Goal: Information Seeking & Learning: Learn about a topic

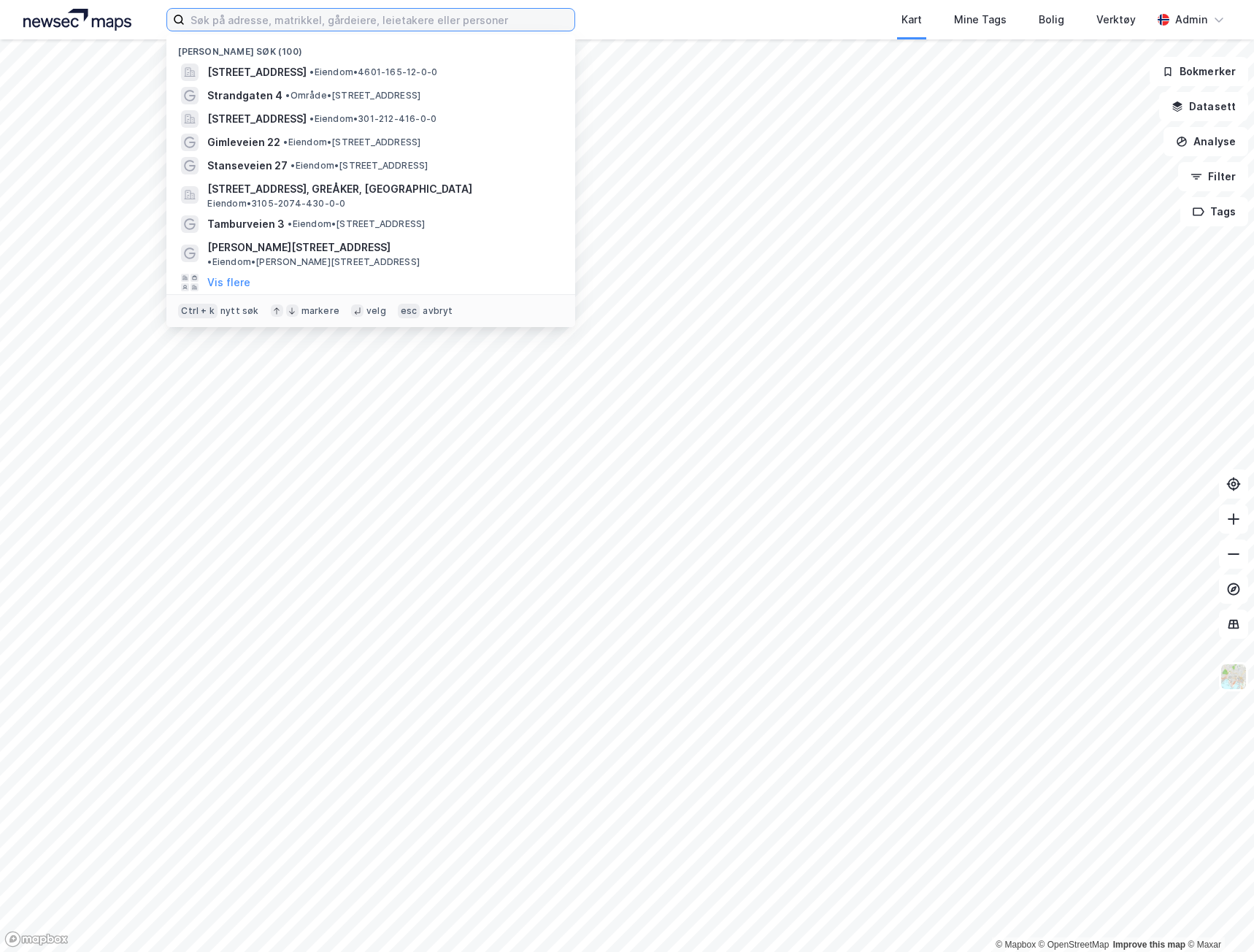
click at [427, 24] on input at bounding box center [379, 20] width 390 height 21
paste input "Karvesvingen 3"
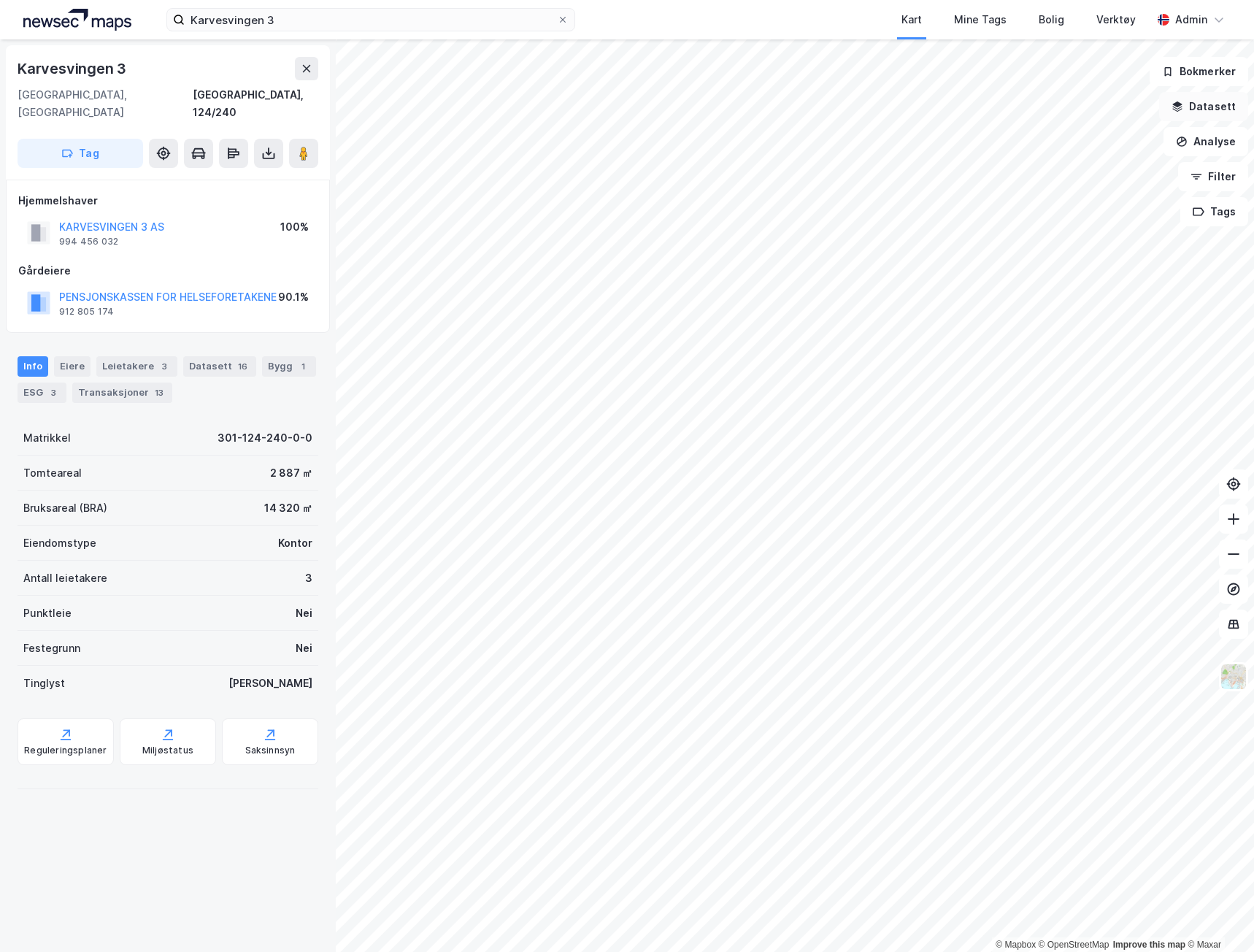
click at [1223, 98] on button "Datasett" at bounding box center [1204, 106] width 89 height 29
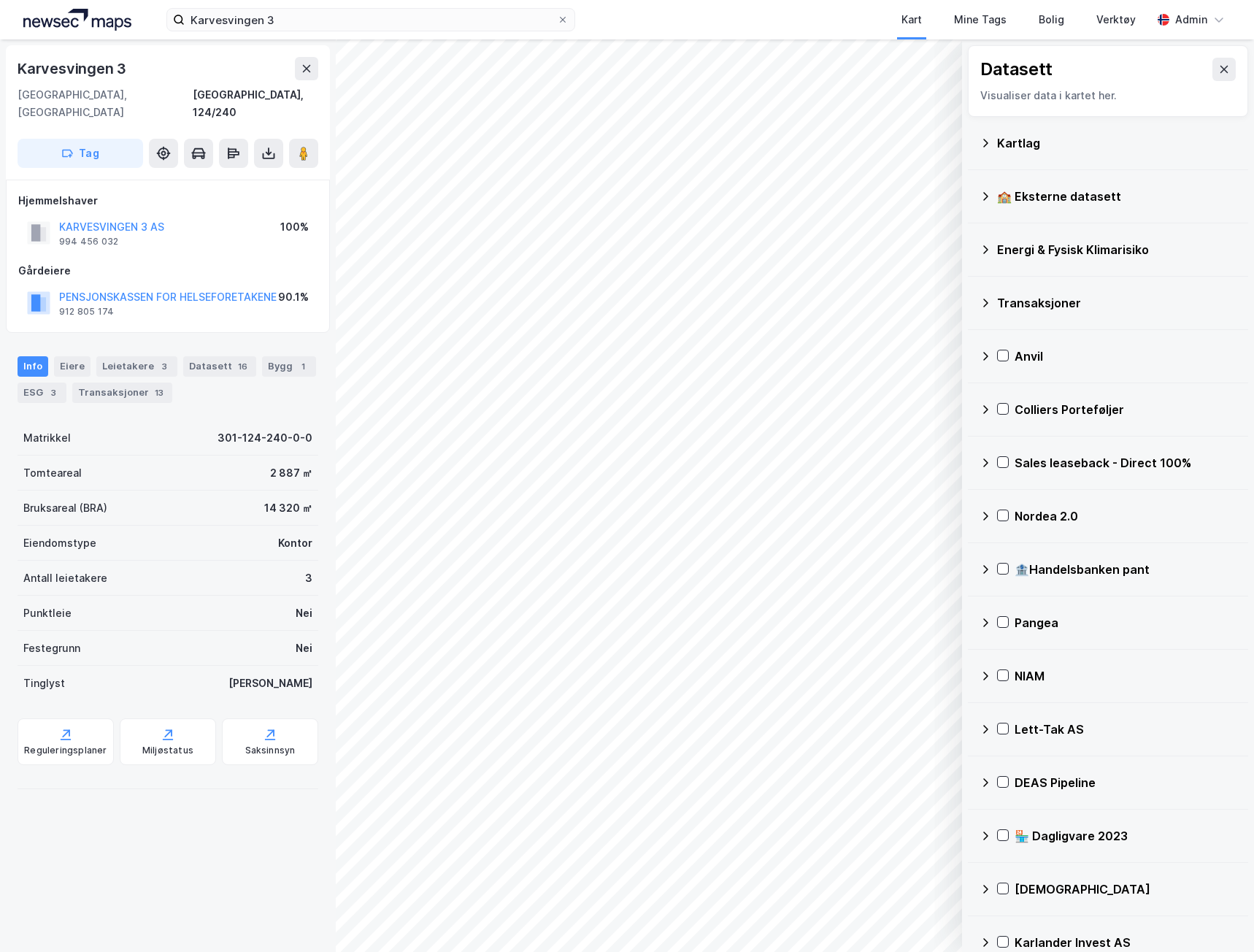
click at [1021, 131] on div "Kartlag" at bounding box center [1108, 143] width 257 height 35
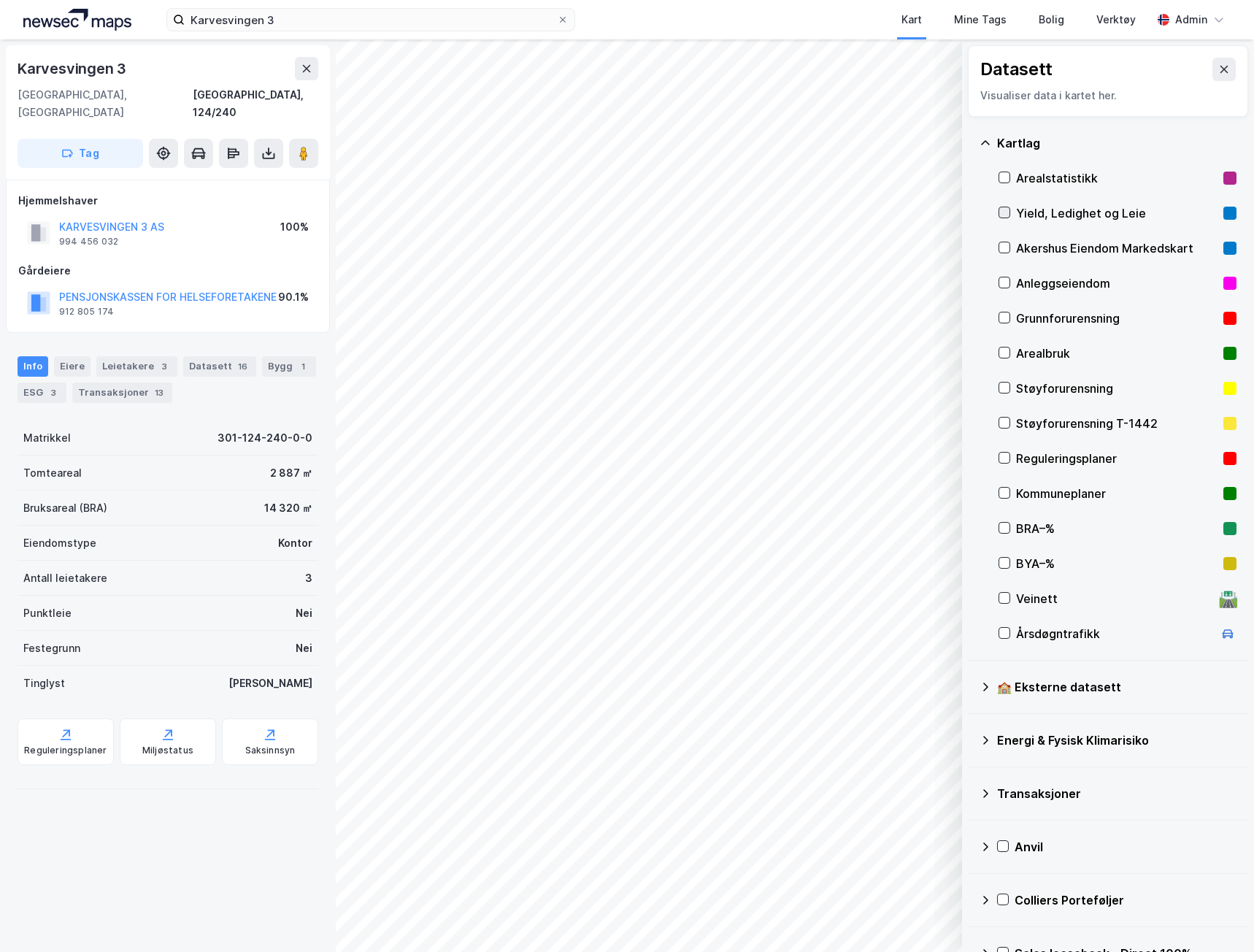
click at [1009, 214] on icon at bounding box center [1004, 212] width 10 height 10
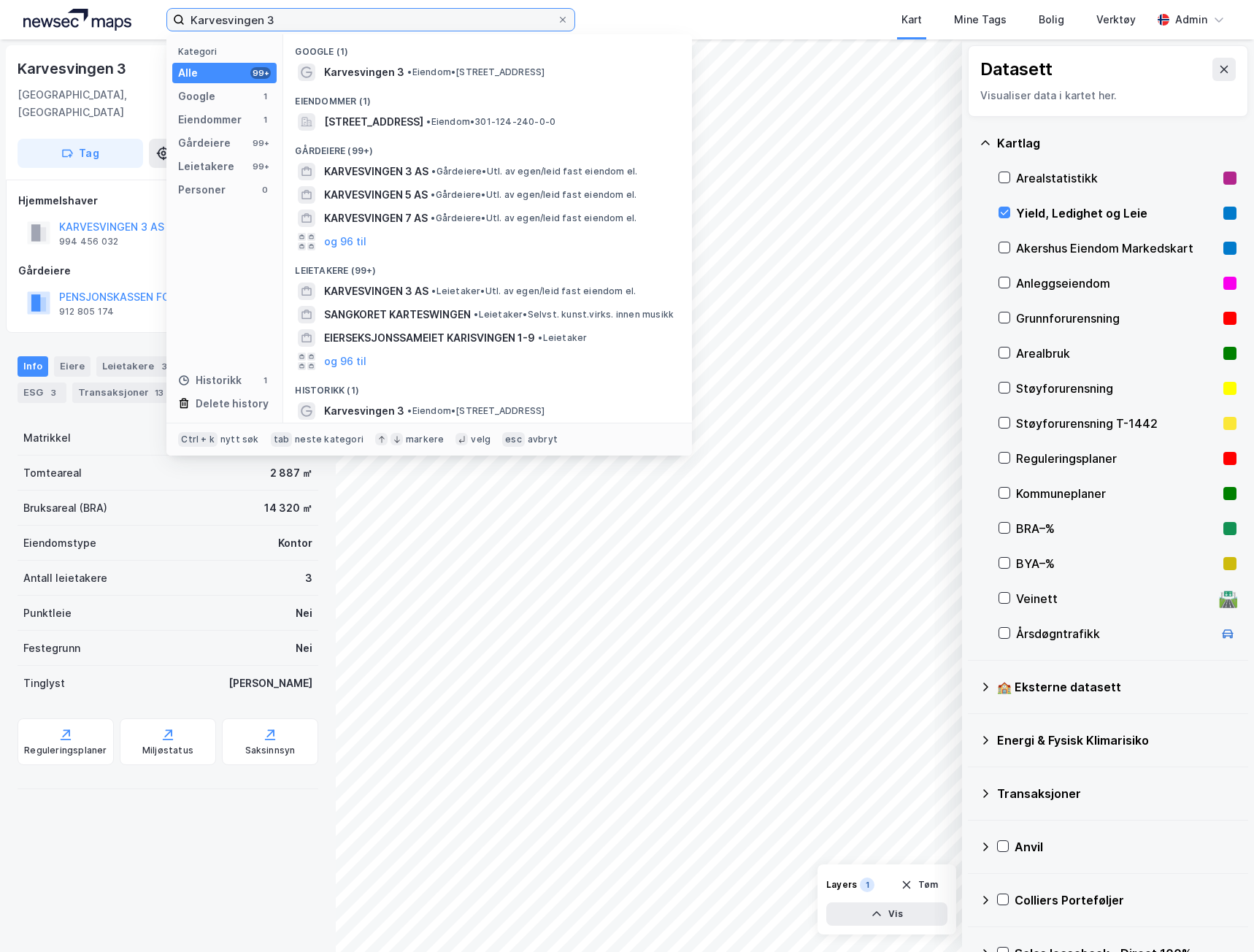
drag, startPoint x: 284, startPoint y: 17, endPoint x: 69, endPoint y: 16, distance: 215.0
click at [69, 16] on div "Karvesvingen 3 Kategori Alle 99+ Google 1 Eiendommer 1 Gårdeiere 99+ Leietakere…" at bounding box center [627, 20] width 1254 height 40
paste input "[STREET_ADDRESS]"
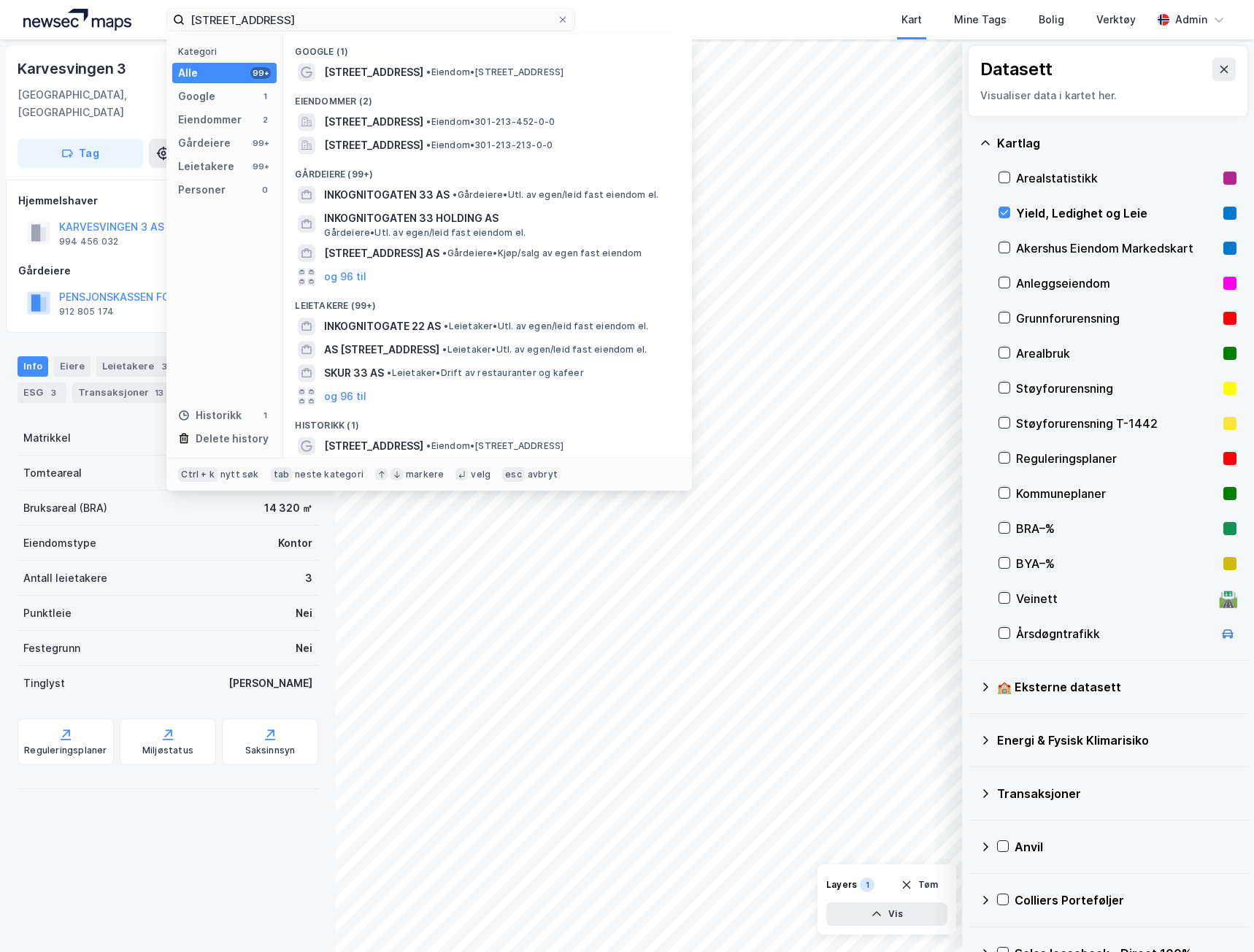
click at [379, 79] on span "[STREET_ADDRESS]" at bounding box center [374, 72] width 99 height 17
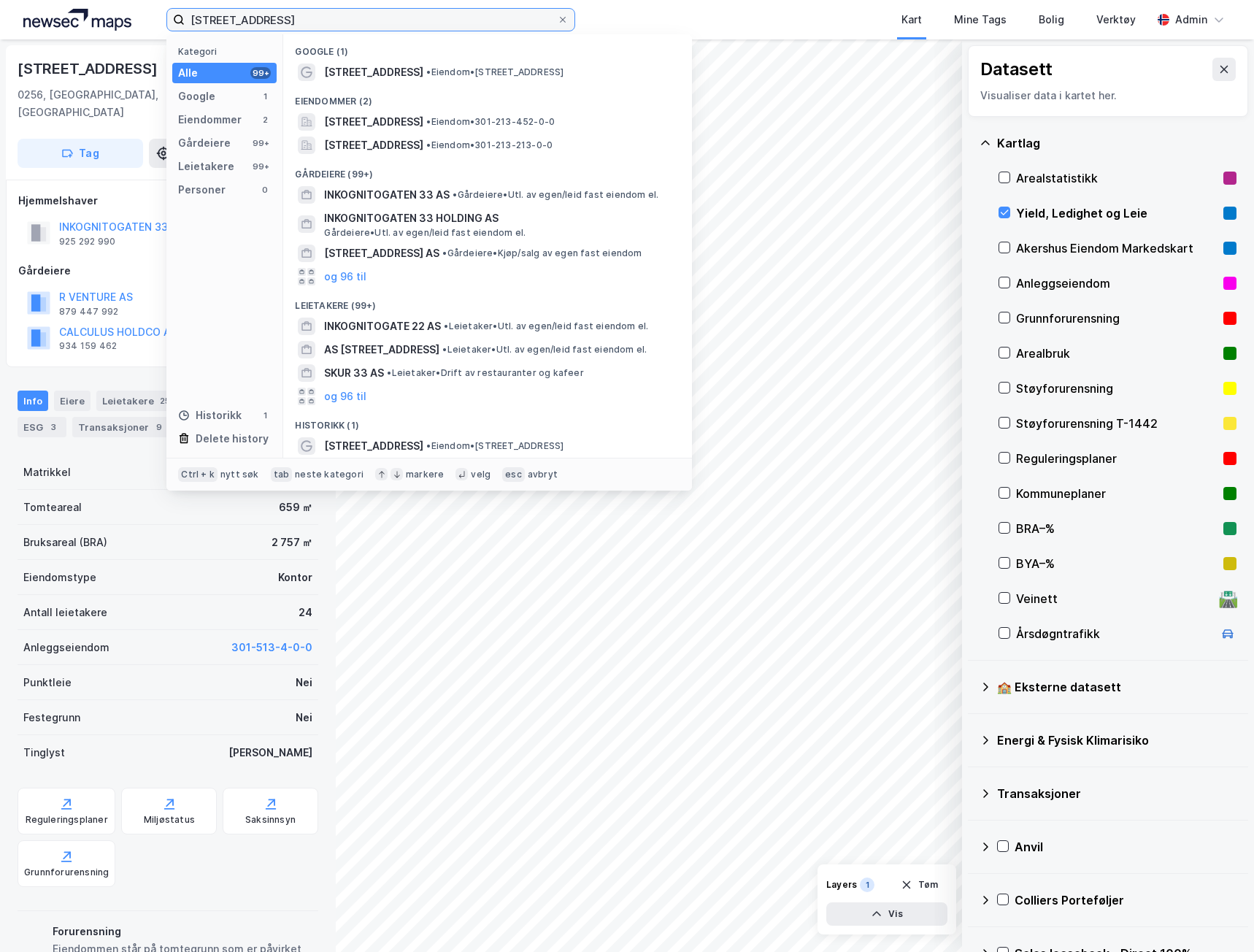
drag, startPoint x: 297, startPoint y: 14, endPoint x: 40, endPoint y: 16, distance: 257.0
click at [40, 15] on div "[STREET_ADDRESS] Kategori Alle 99+ Google 1 Eiendommer 2 Gårdeiere 99+ Leietake…" at bounding box center [627, 20] width 1254 height 40
paste input "[STREET_ADDRESS]"
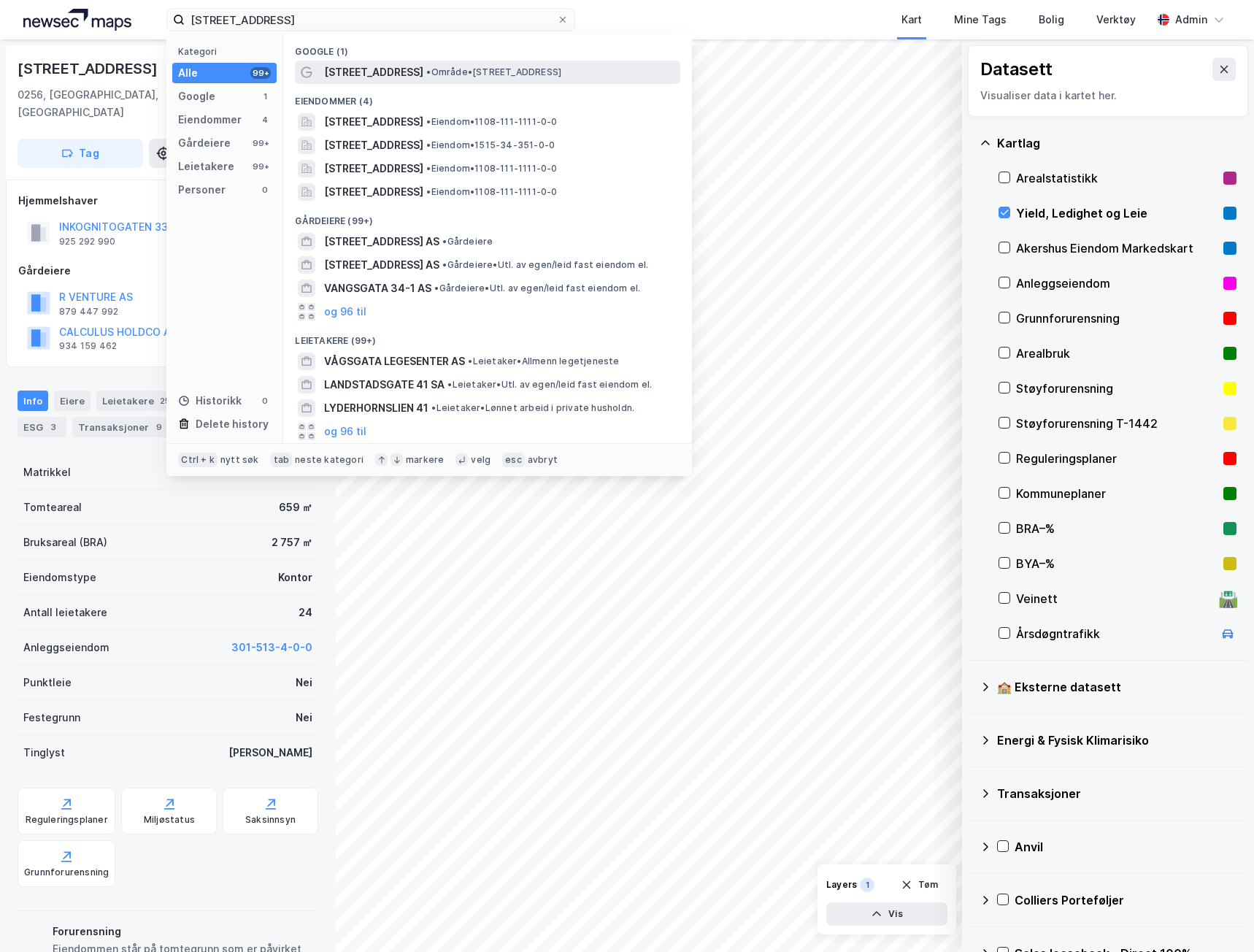
click at [353, 65] on span "[STREET_ADDRESS]" at bounding box center [374, 72] width 99 height 17
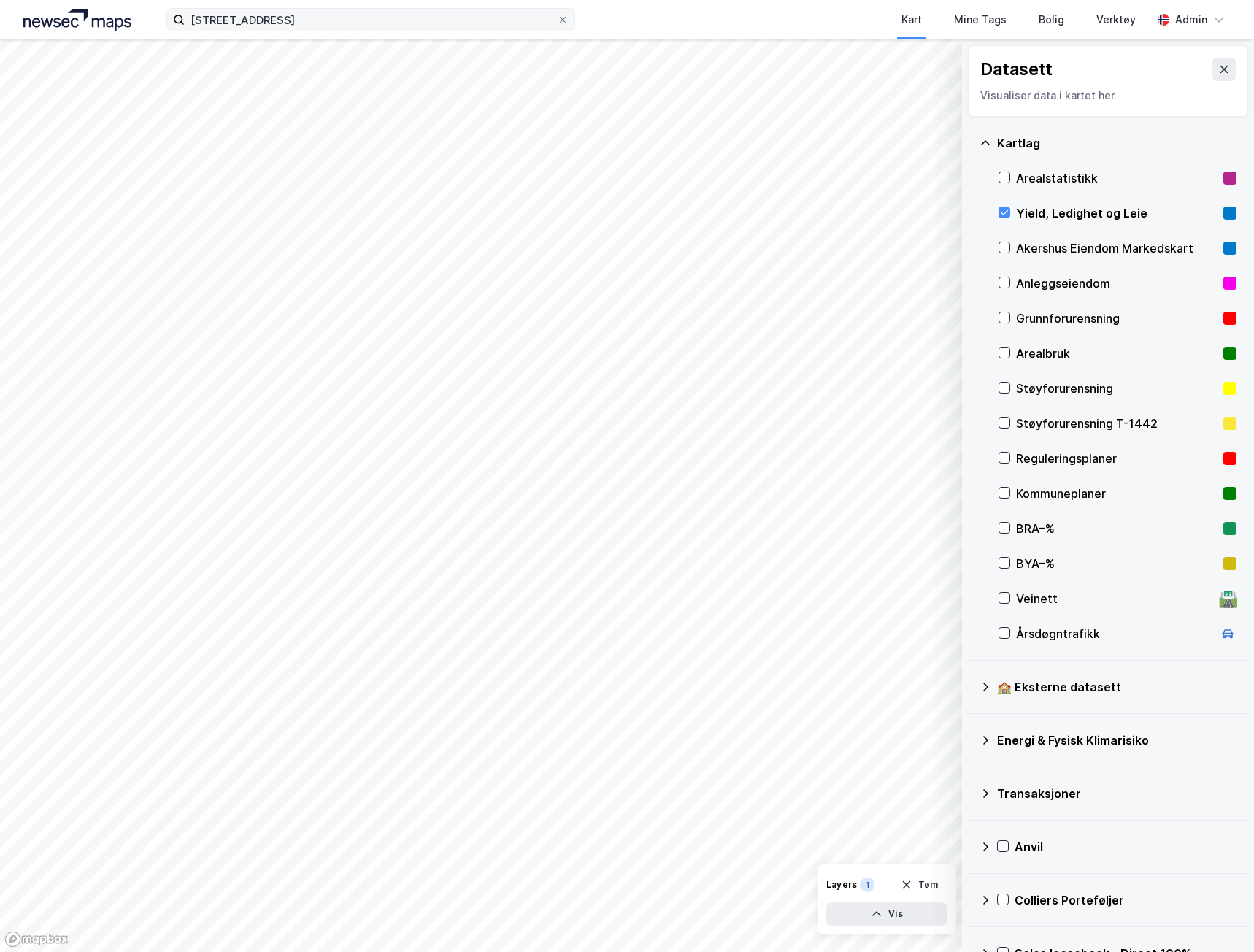
drag, startPoint x: 308, startPoint y: 34, endPoint x: 303, endPoint y: 23, distance: 12.1
click at [305, 29] on div "[STREET_ADDRESS] Kart Mine Tags Bolig Verktøy Admin" at bounding box center [627, 20] width 1254 height 40
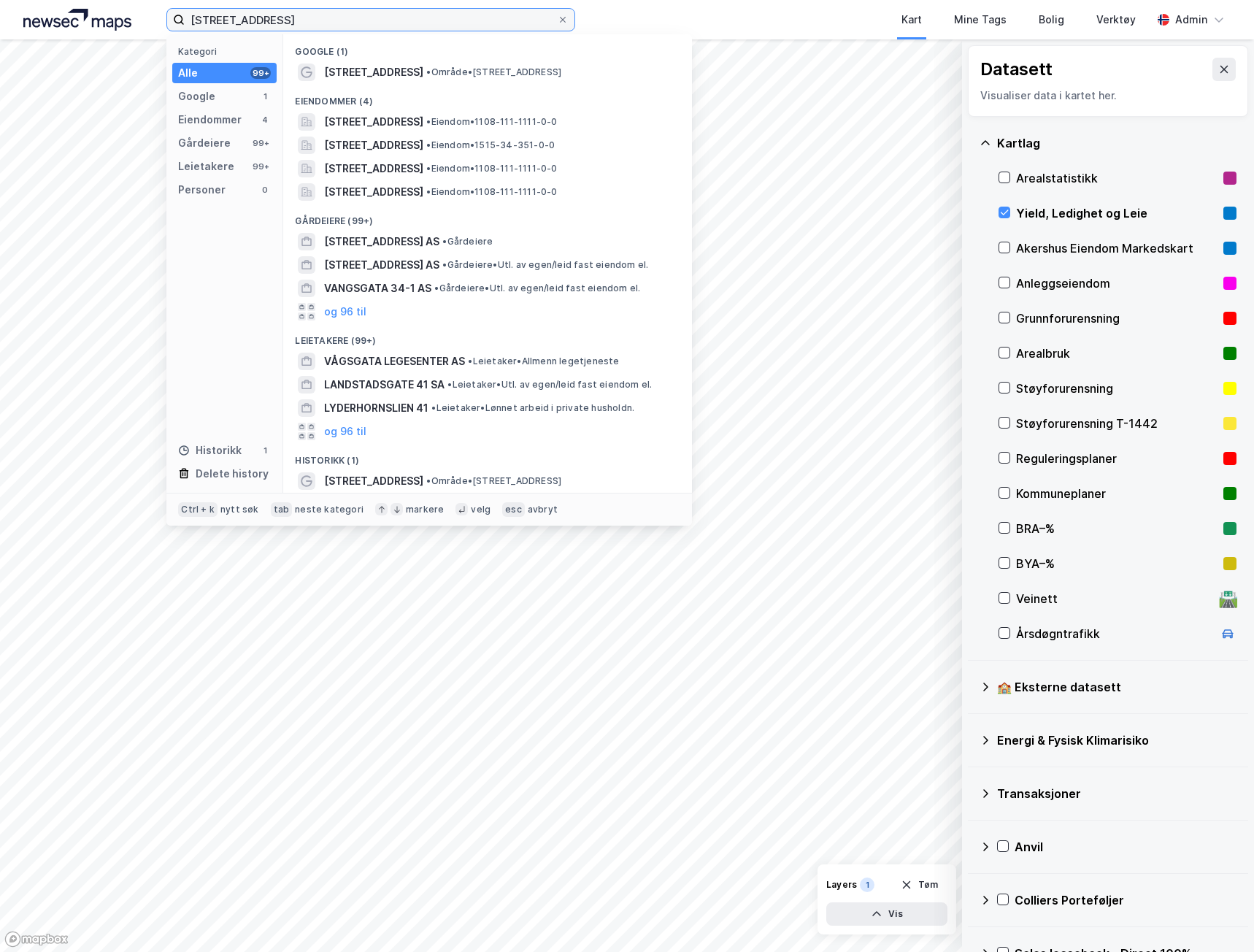
click at [303, 21] on input "[STREET_ADDRESS]" at bounding box center [370, 20] width 372 height 21
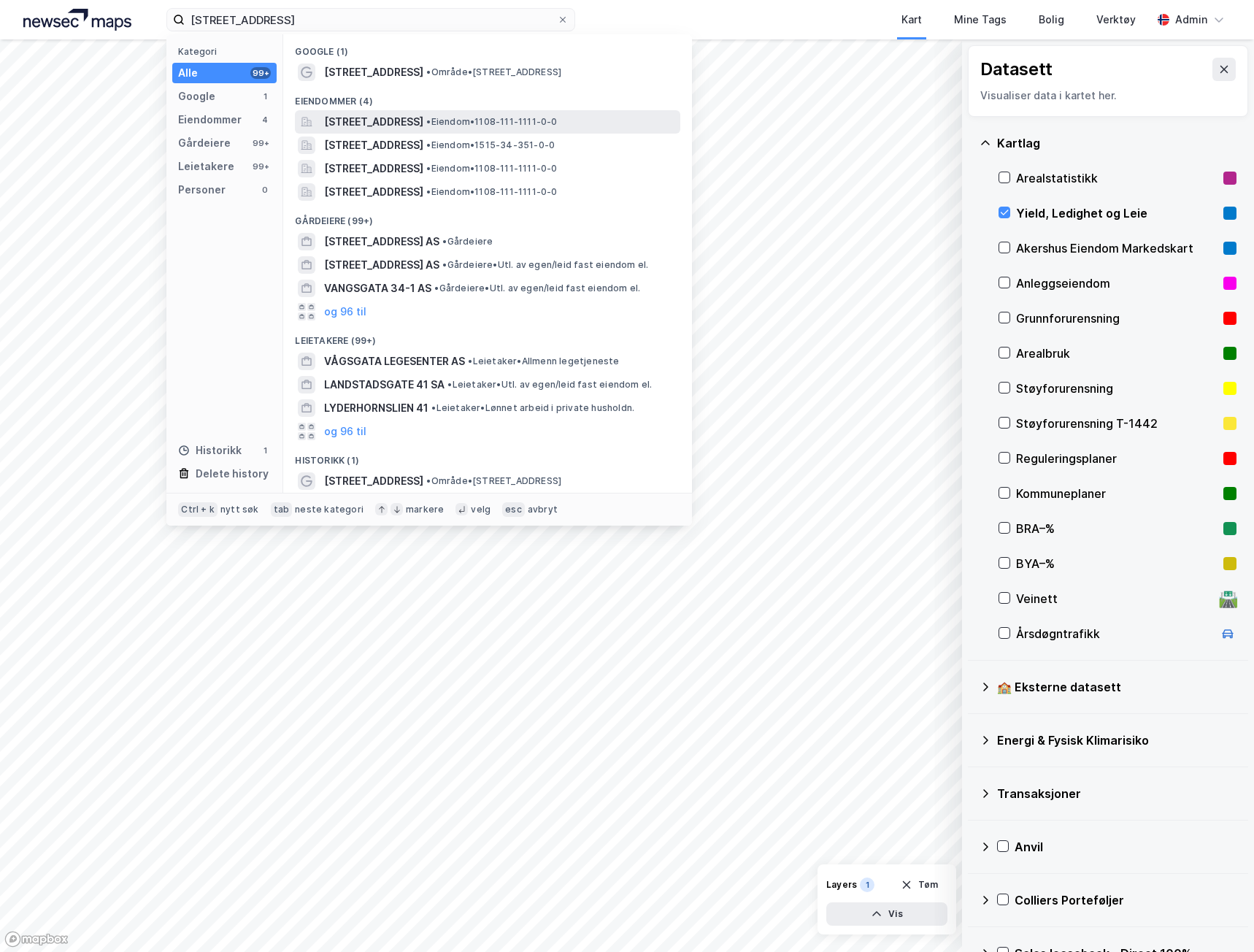
click at [349, 119] on span "[STREET_ADDRESS]" at bounding box center [374, 121] width 99 height 17
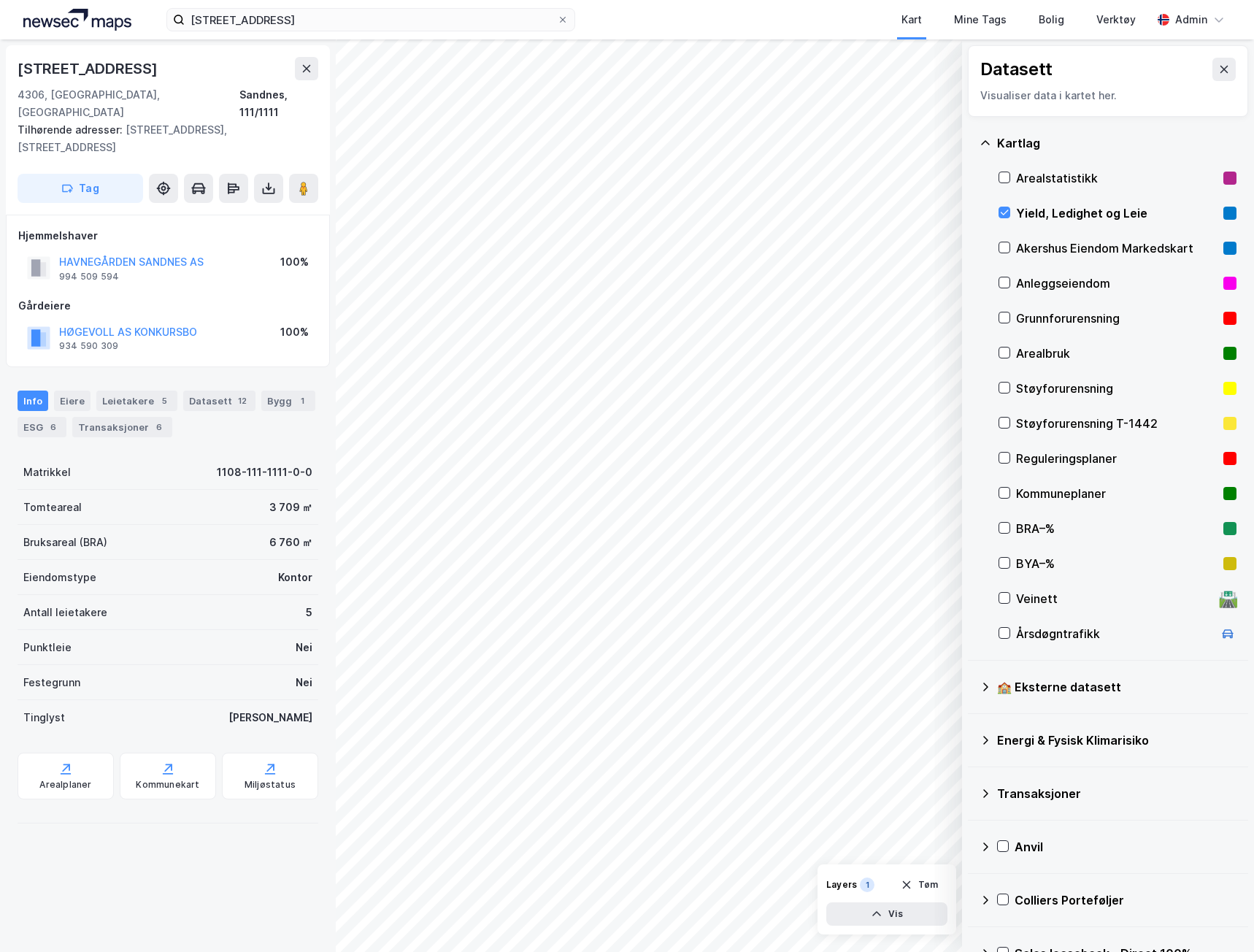
click at [1128, 209] on div "Yield, Ledighet og Leie" at bounding box center [1117, 212] width 202 height 17
click at [308, 181] on image at bounding box center [303, 188] width 9 height 15
click at [119, 391] on div "Leietakere 5" at bounding box center [137, 401] width 81 height 21
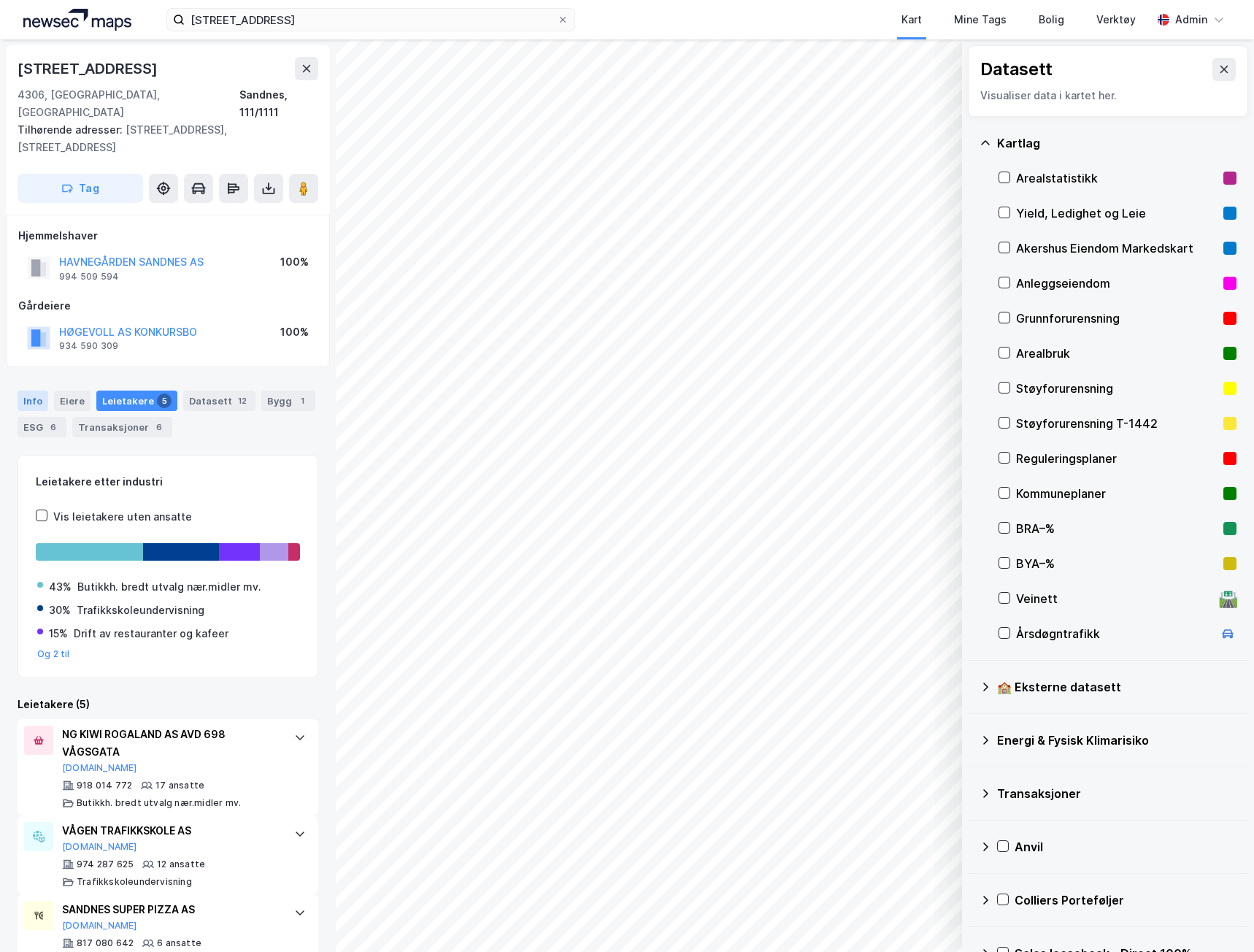
click at [27, 391] on div "Info" at bounding box center [32, 401] width 31 height 21
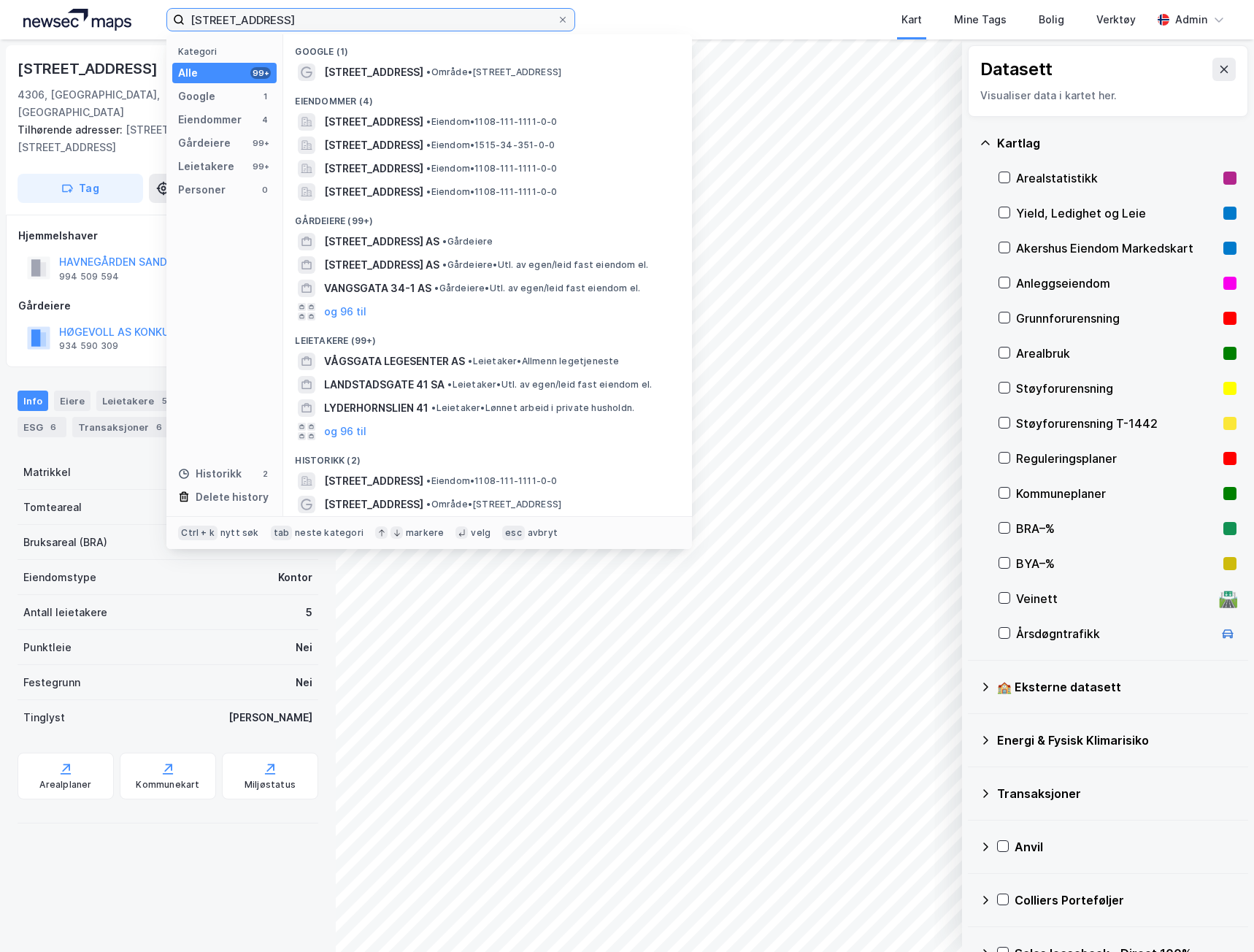
drag, startPoint x: 317, startPoint y: 24, endPoint x: 94, endPoint y: -7, distance: 225.1
click at [94, 0] on html "[STREET_ADDRESS] Kategori Alle 99+ Google 1 Eiendommer 4 Gårdeiere 99+ Leietake…" at bounding box center [627, 476] width 1254 height 952
paste input ""[STREET_ADDRESS] ""
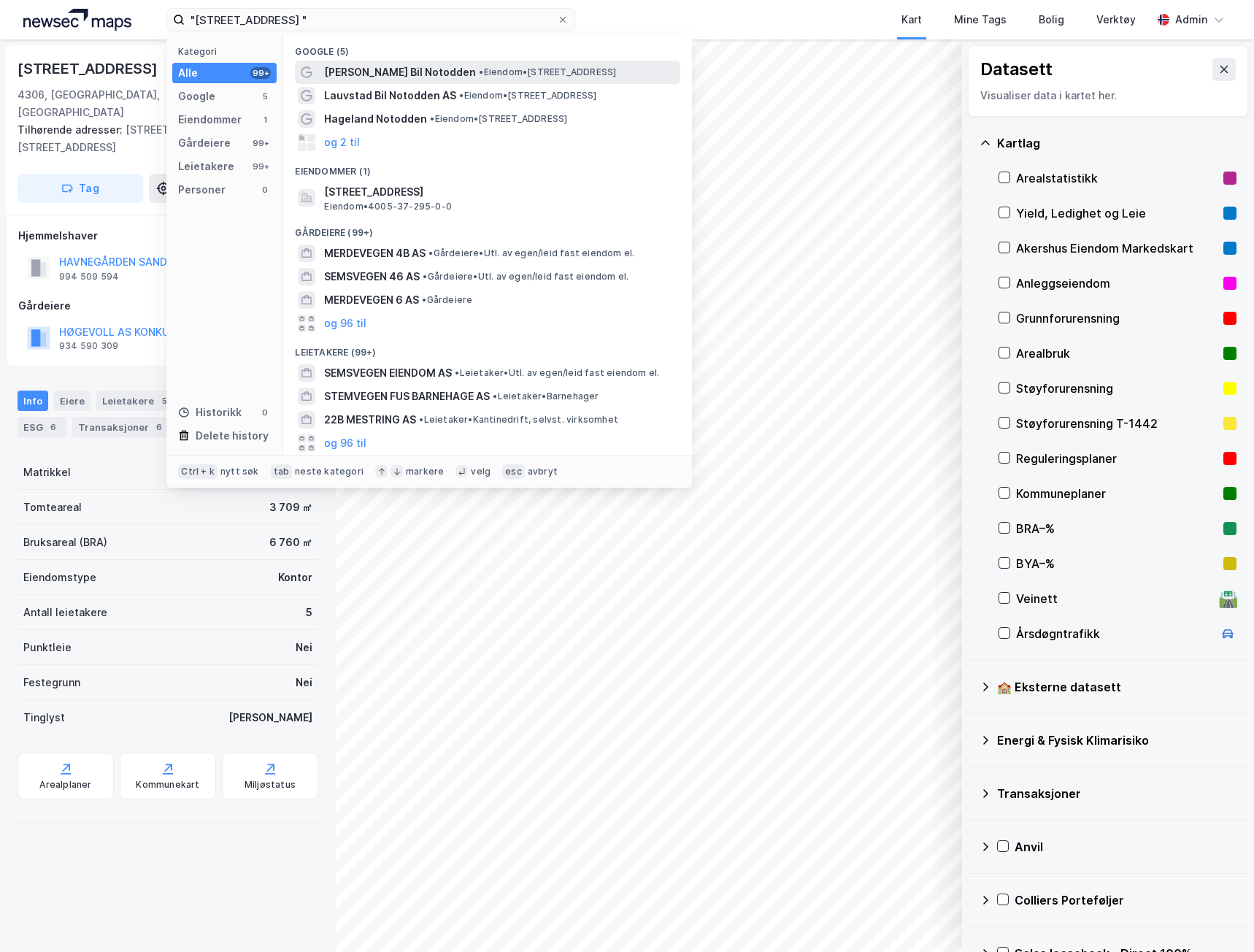
click at [415, 67] on span "[PERSON_NAME] Bil Notodden" at bounding box center [400, 72] width 152 height 17
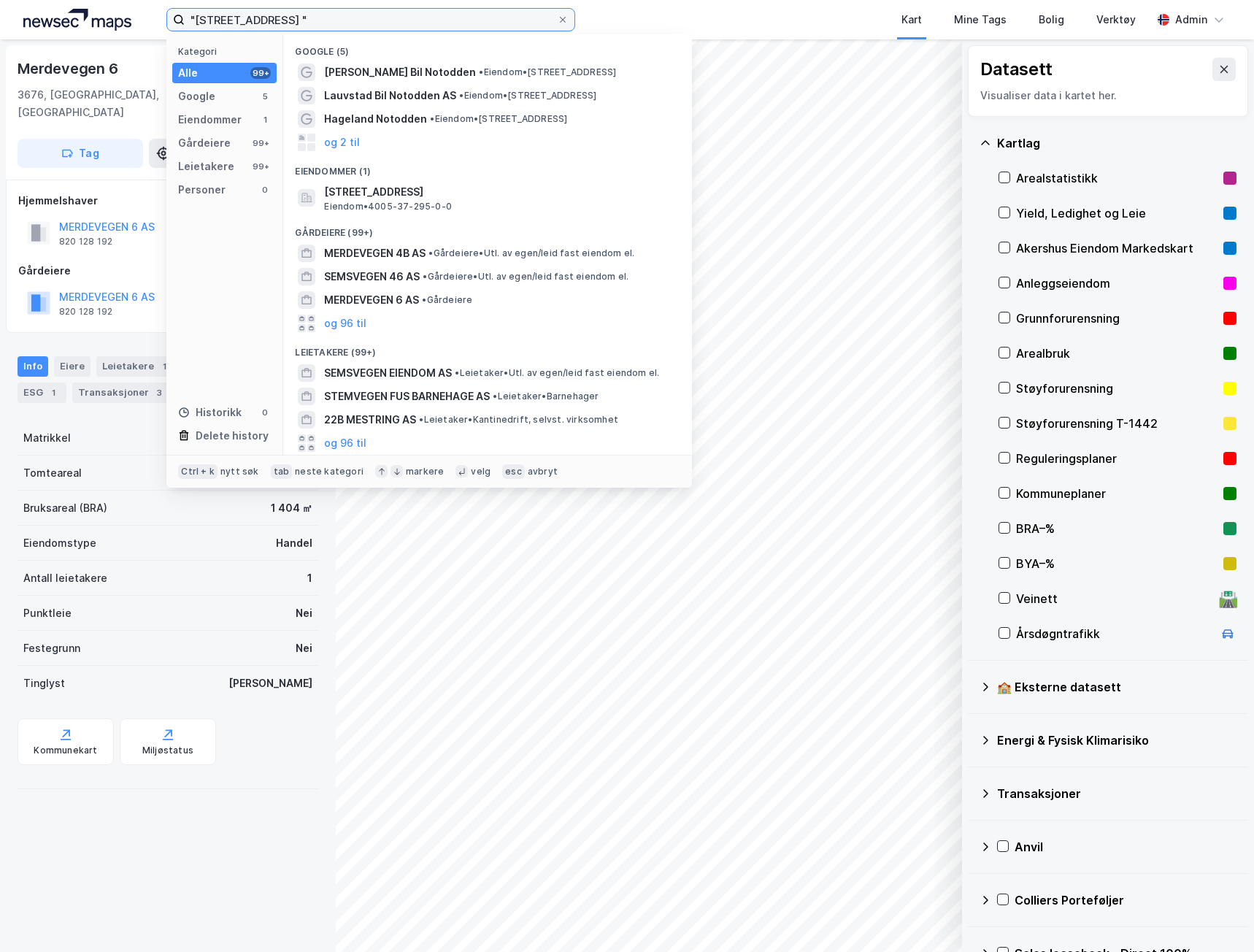
drag, startPoint x: 384, startPoint y: 19, endPoint x: 4, endPoint y: 0, distance: 380.5
click at [4, 0] on div ""Semsvegen 46b Merdevegen 22b " Kategori Alle 99+ Google 5 Eiendommer 1 Gårdeie…" at bounding box center [627, 20] width 1254 height 40
paste input "Dreyfushammarn 15, 17 og 19"
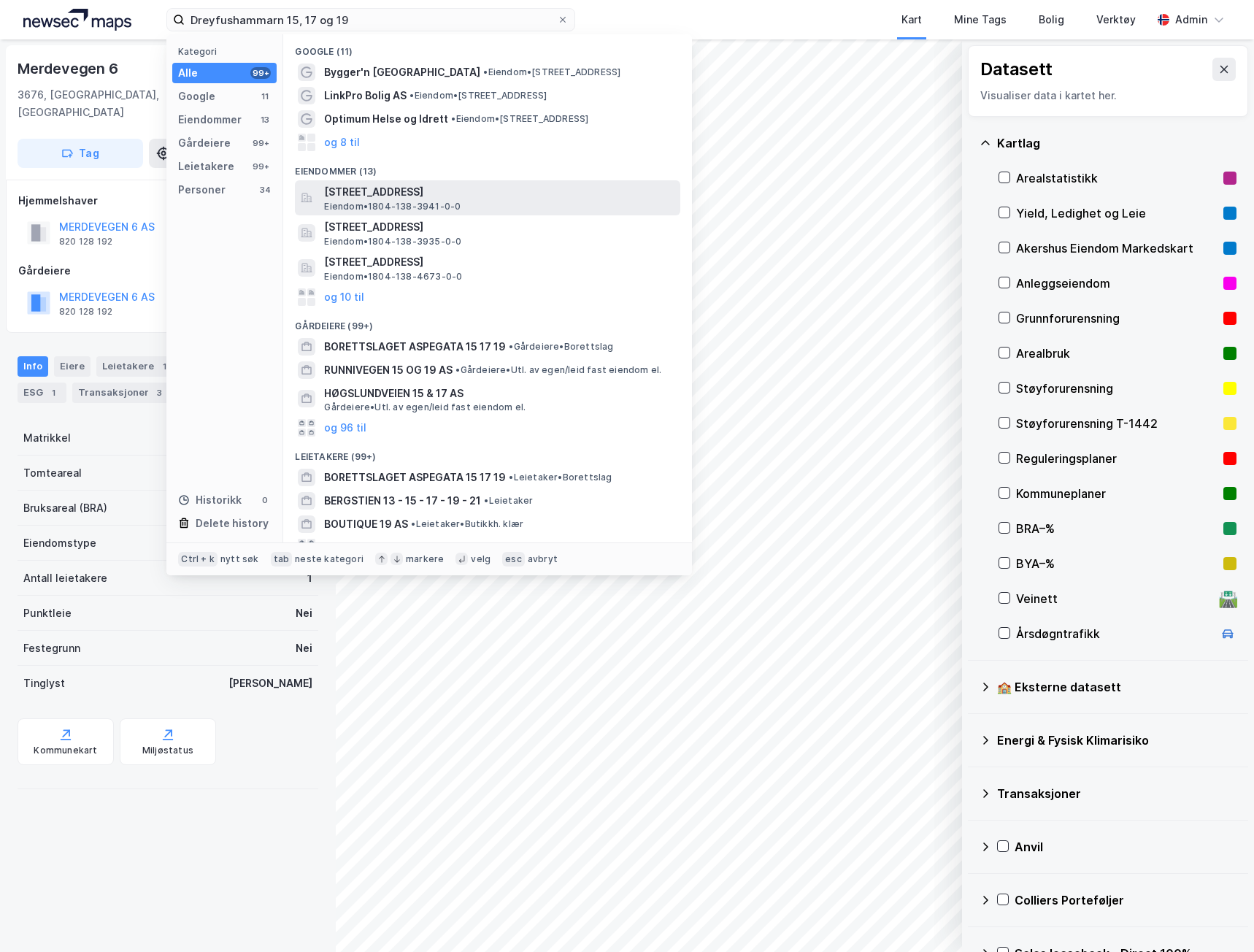
click at [319, 193] on div "[STREET_ADDRESS] Eiendom • 1804-138-3941-0-0" at bounding box center [488, 198] width 385 height 35
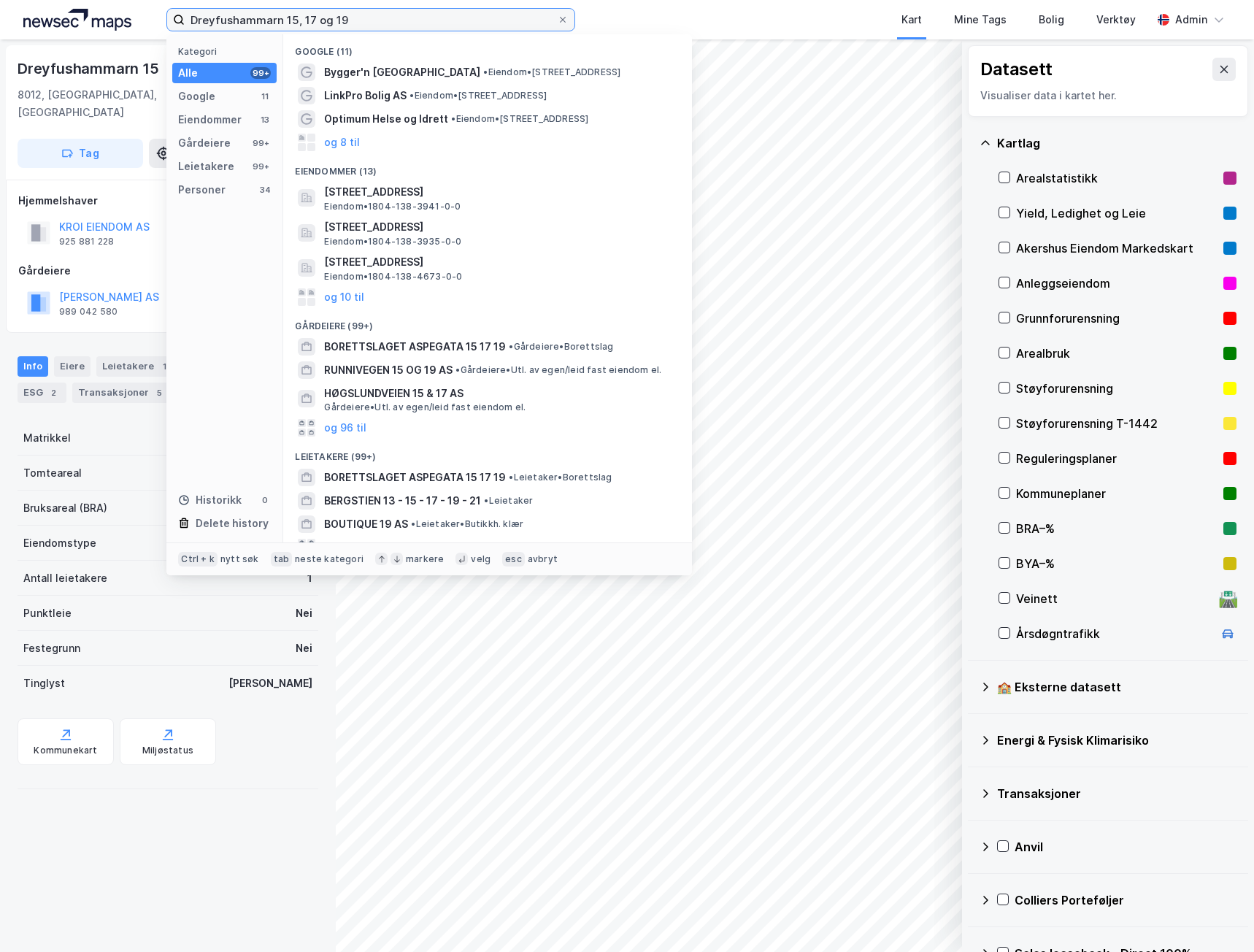
drag, startPoint x: 365, startPoint y: 20, endPoint x: 64, endPoint y: 17, distance: 301.0
click at [64, 17] on div "Dreyfushammarn 15, 17 og 19 Kategori Alle 99+ Google 11 Eiendommer 13 Gårdeiere…" at bounding box center [627, 20] width 1254 height 40
paste input "Valtstadsvingen 2"
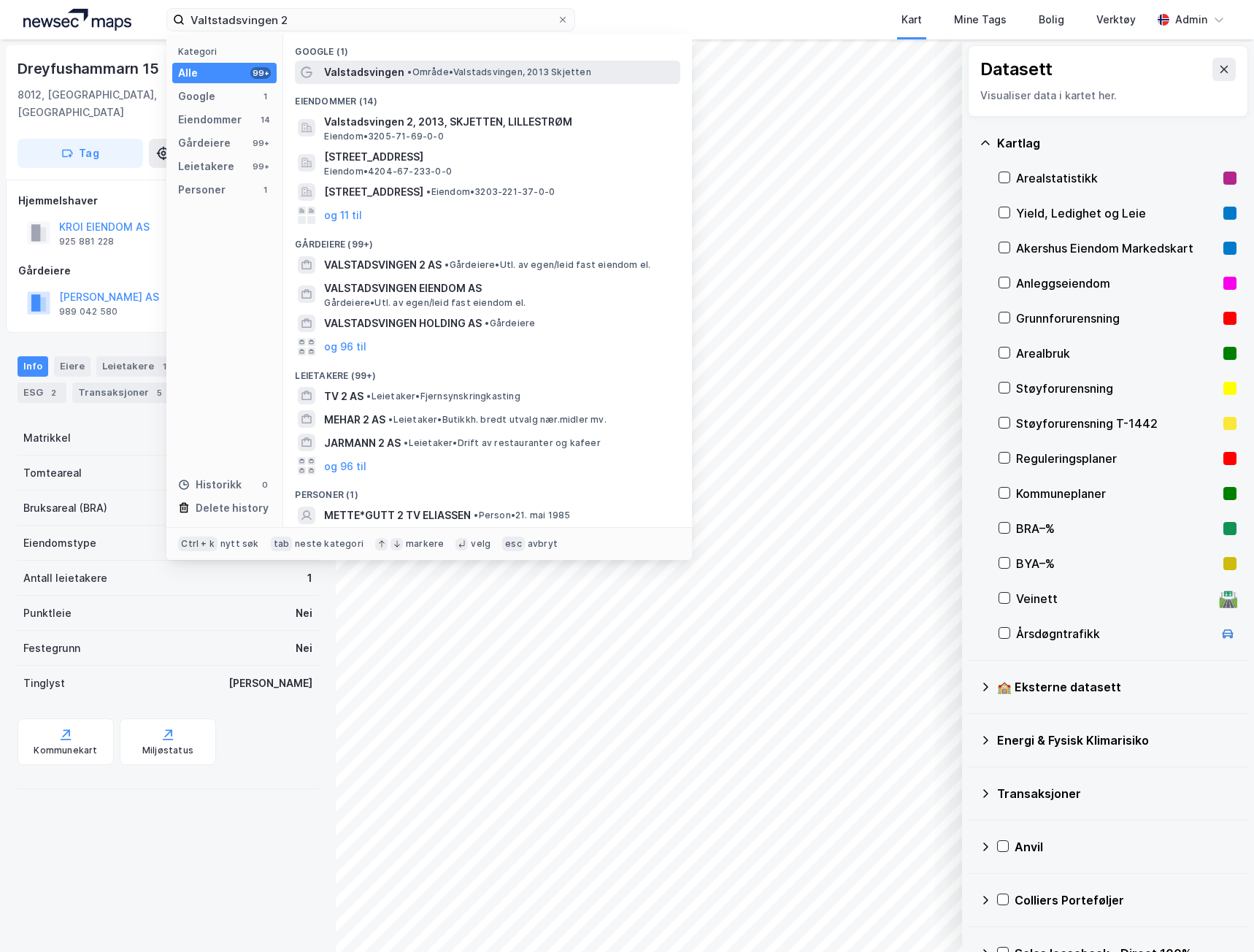
click at [458, 73] on span "• Område • Valstadsvingen, 2013 Skjetten" at bounding box center [499, 72] width 184 height 12
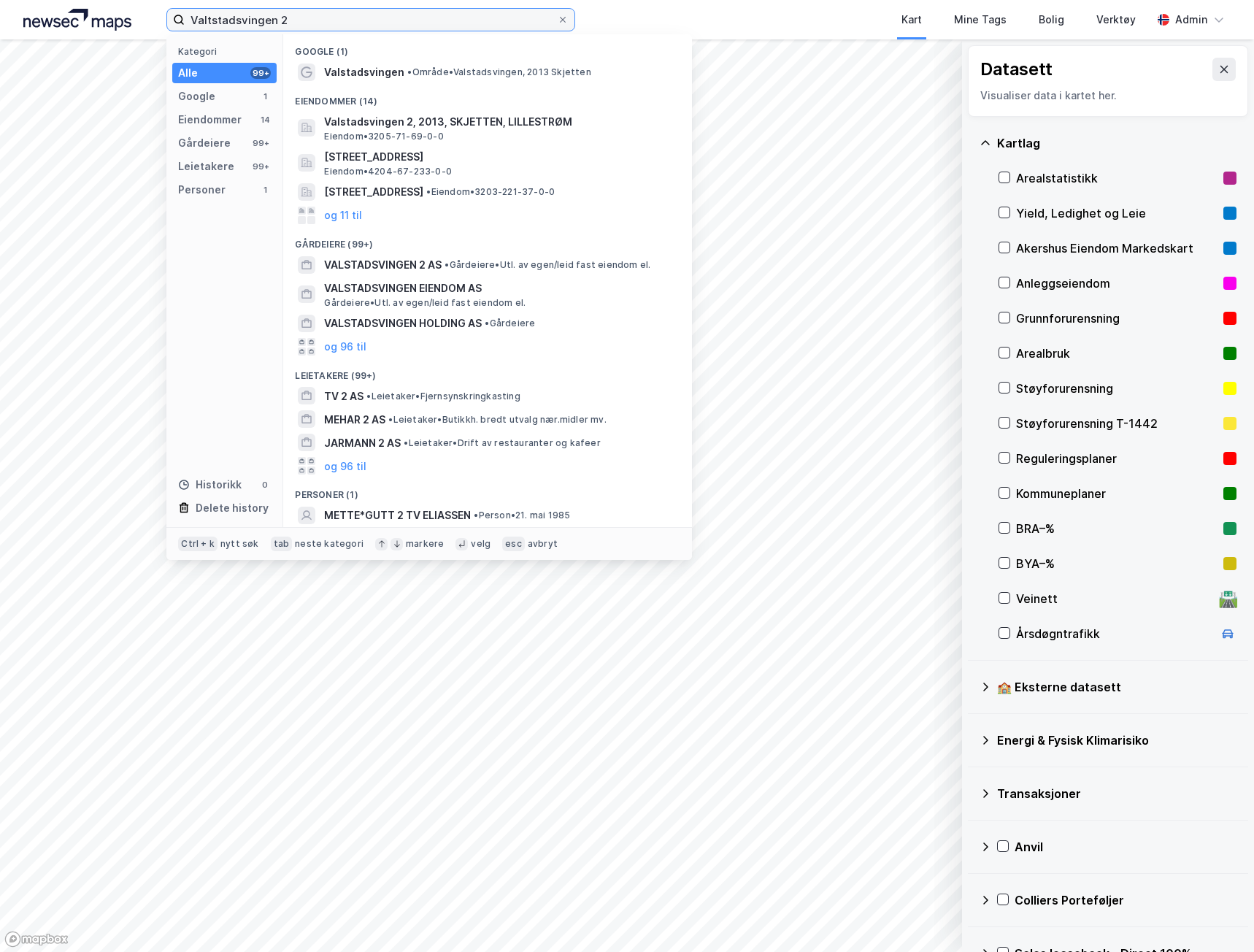
click at [379, 16] on input "Valtstadsvingen 2" at bounding box center [370, 20] width 372 height 21
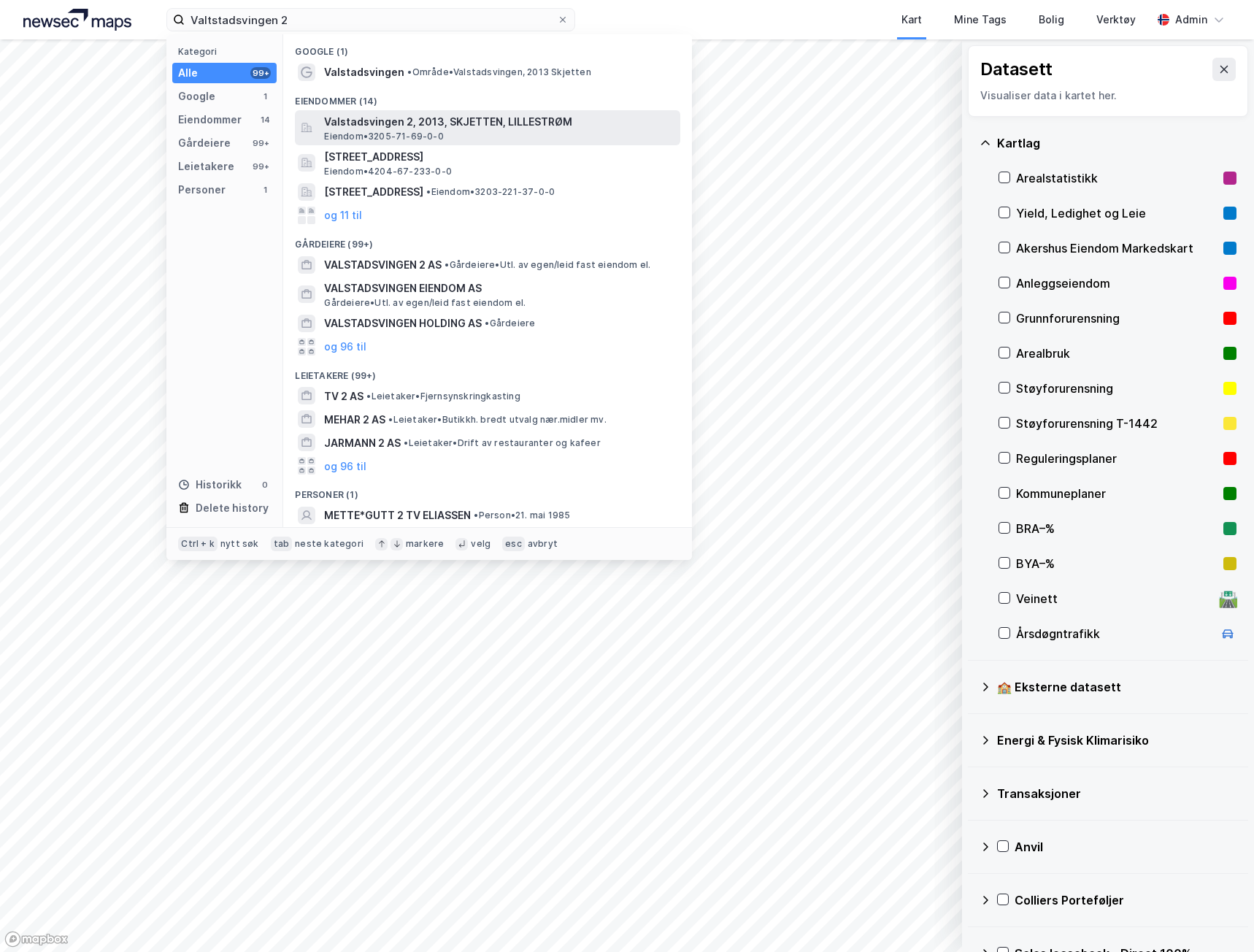
click at [363, 117] on span "Valstadsvingen 2, 2013, SKJETTEN, LILLESTRØM" at bounding box center [499, 121] width 350 height 17
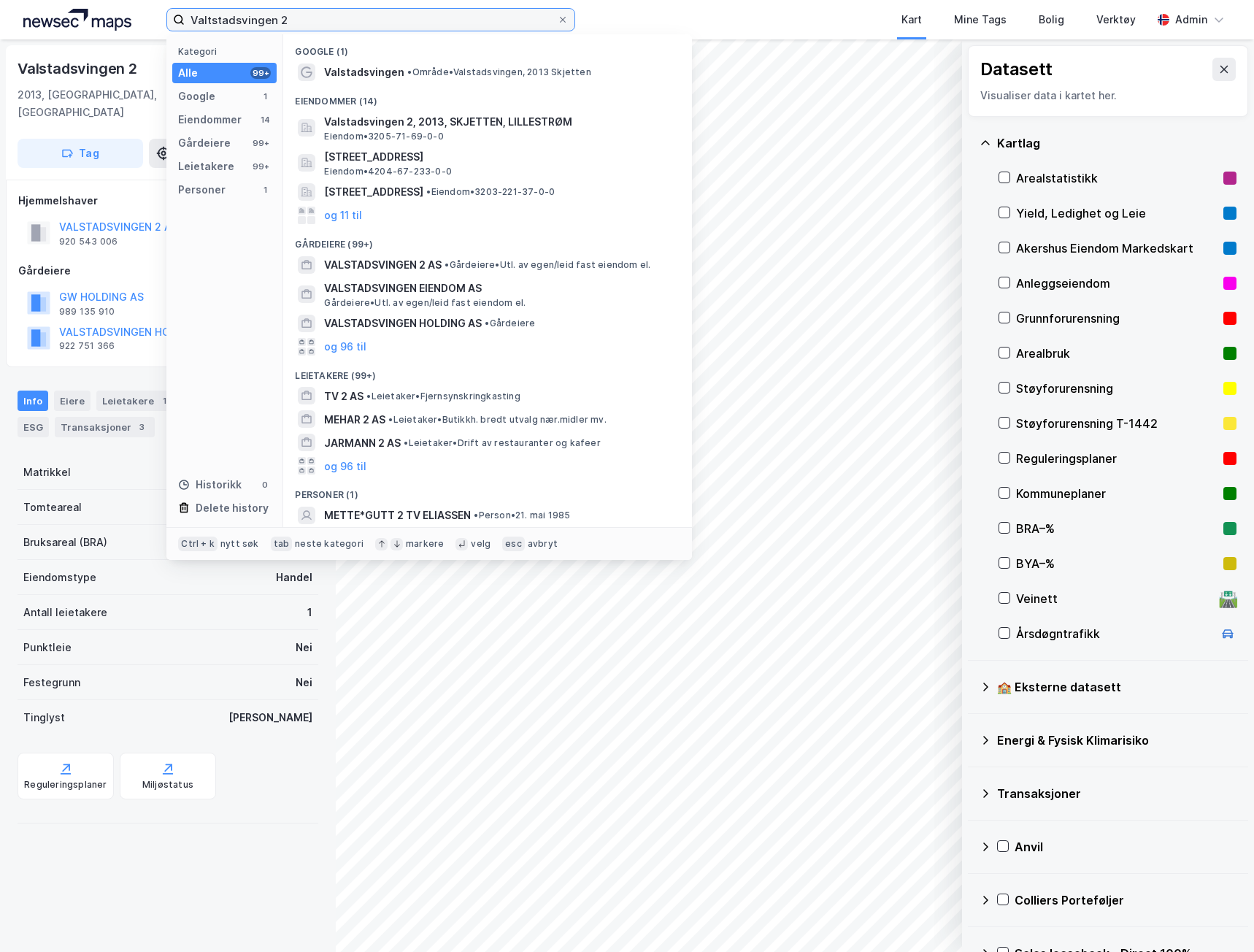
drag, startPoint x: 149, startPoint y: -10, endPoint x: 119, endPoint y: -17, distance: 30.8
click at [119, 0] on html "Valtstadsvingen 2 Kategori Alle 99+ Google 1 Eiendommer 14 Gårdeiere 99+ Leieta…" at bounding box center [627, 476] width 1254 height 952
paste input "Per Krohgs Vei 1"
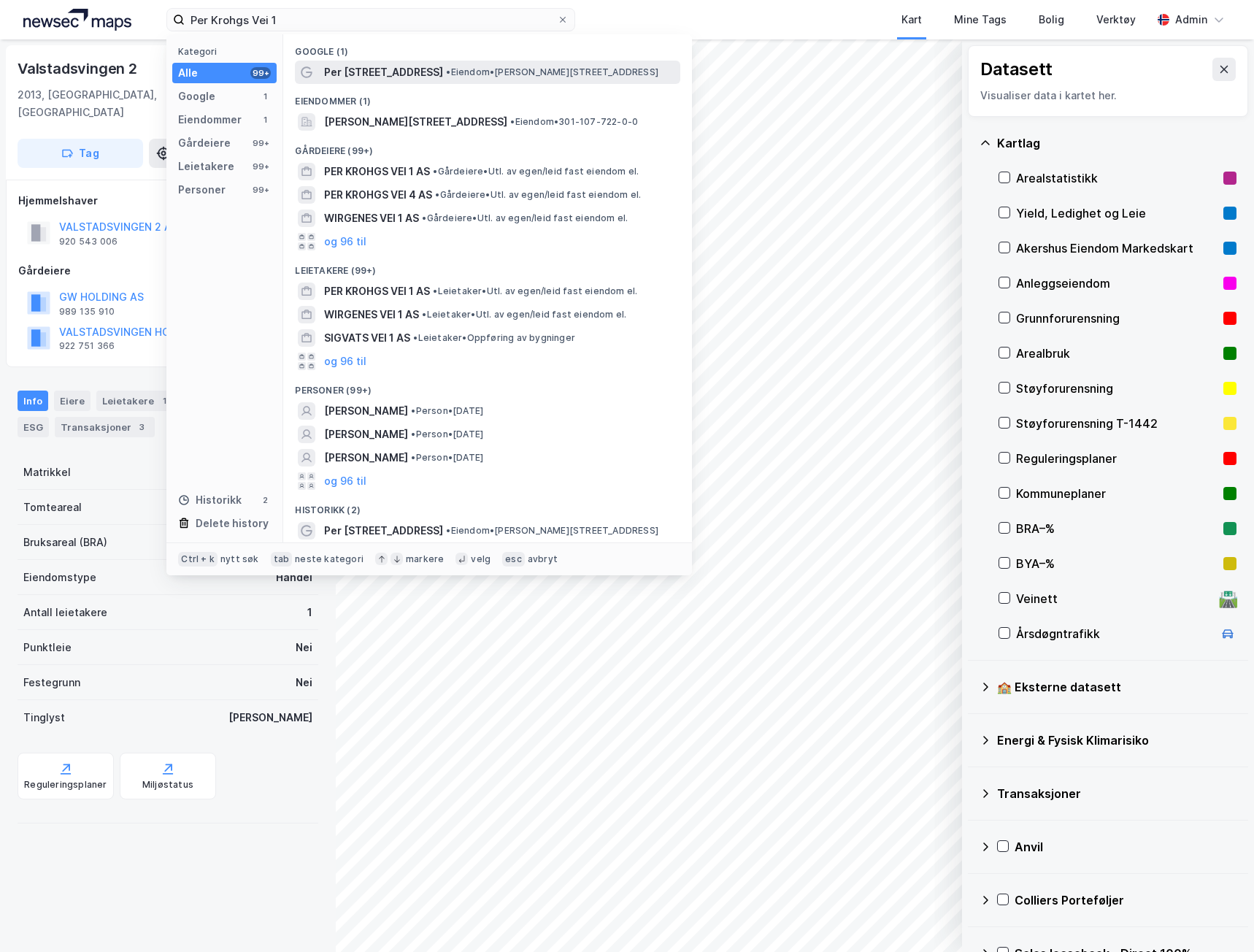
click at [395, 69] on span "Per [STREET_ADDRESS]" at bounding box center [384, 72] width 119 height 17
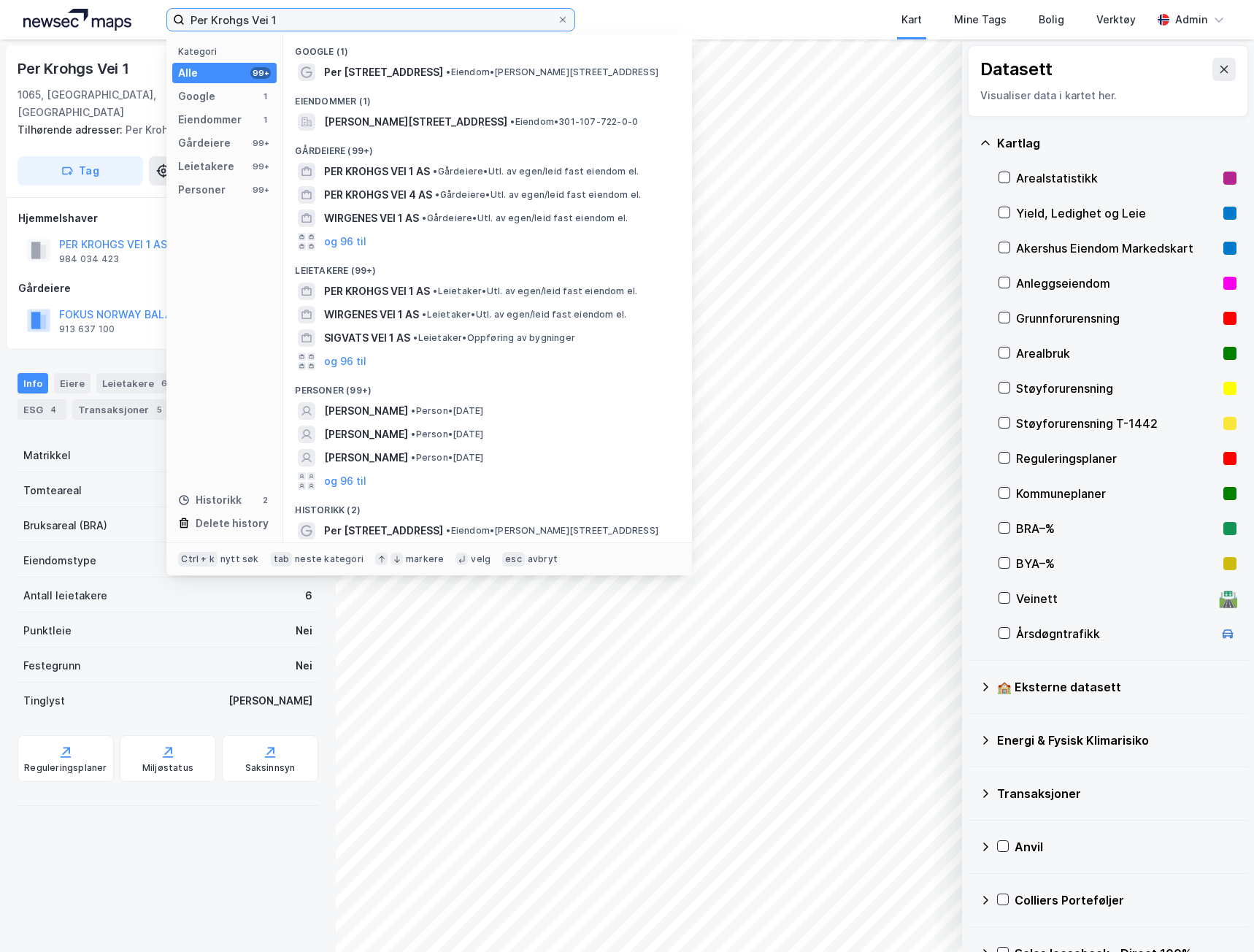
drag, startPoint x: 308, startPoint y: 17, endPoint x: 164, endPoint y: 6, distance: 144.4
click at [164, 6] on div "Per Krohgs Vei 1 Kategori Alle 99+ Google 1 Eiendommer 1 Gårdeiere 99+ Leietake…" at bounding box center [627, 20] width 1254 height 40
paste input "" Eikenga 31""
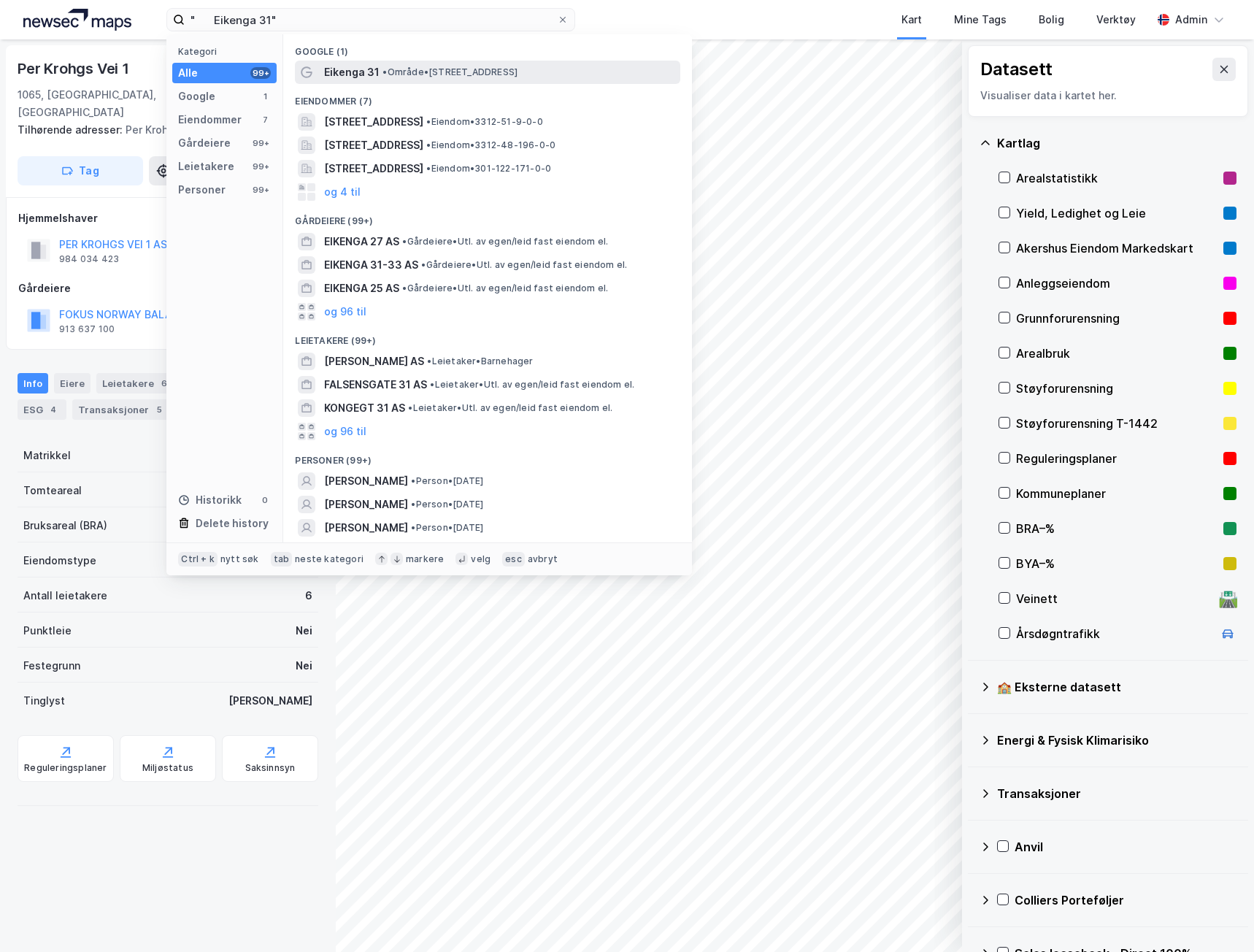
click at [356, 77] on span "Eikenga 31" at bounding box center [351, 72] width 55 height 17
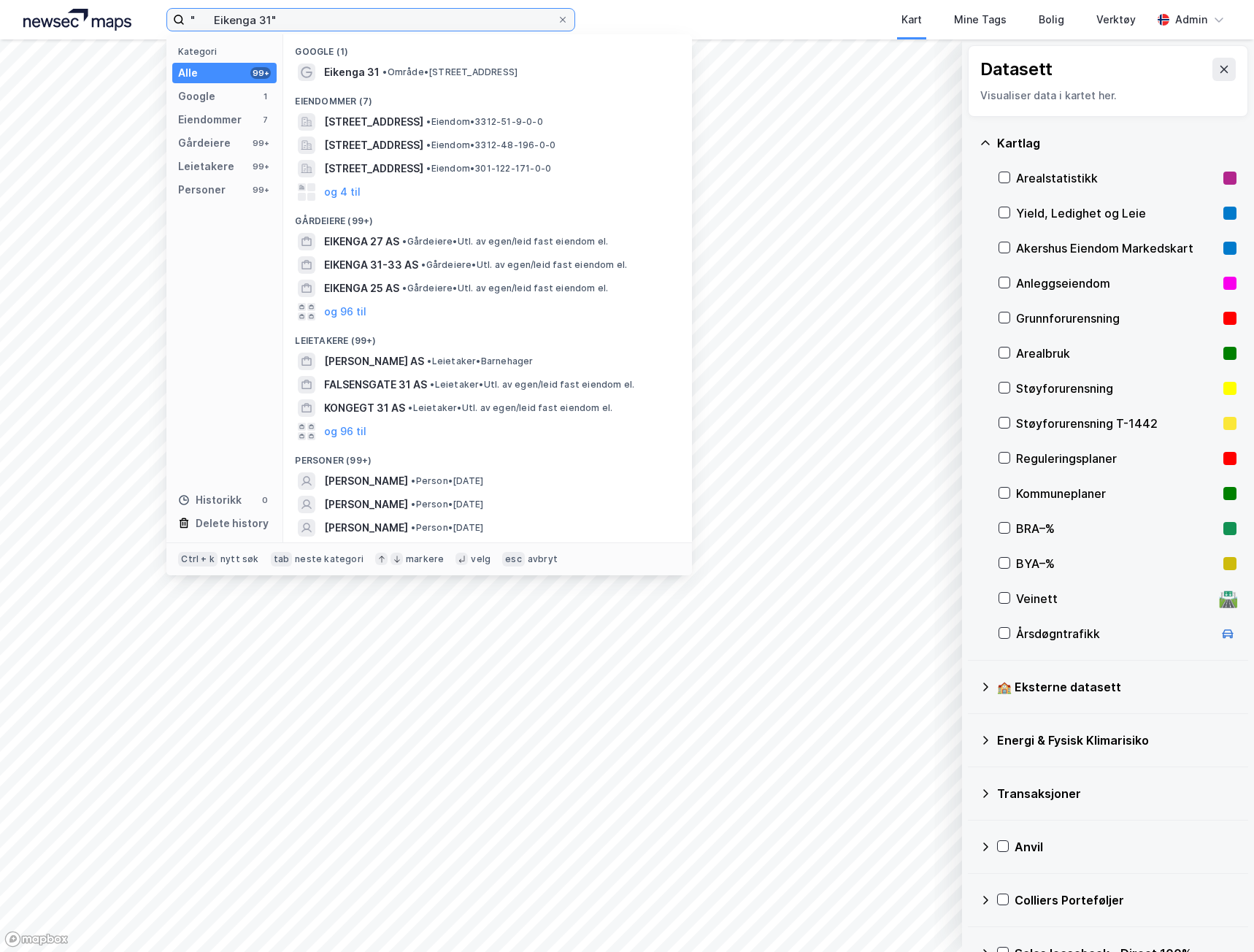
click at [321, 12] on input "" Eikenga 31"" at bounding box center [370, 20] width 372 height 21
drag, startPoint x: 211, startPoint y: 21, endPoint x: 178, endPoint y: 17, distance: 33.2
click at [178, 17] on label "" Eikenga 31" at bounding box center [370, 20] width 409 height 23
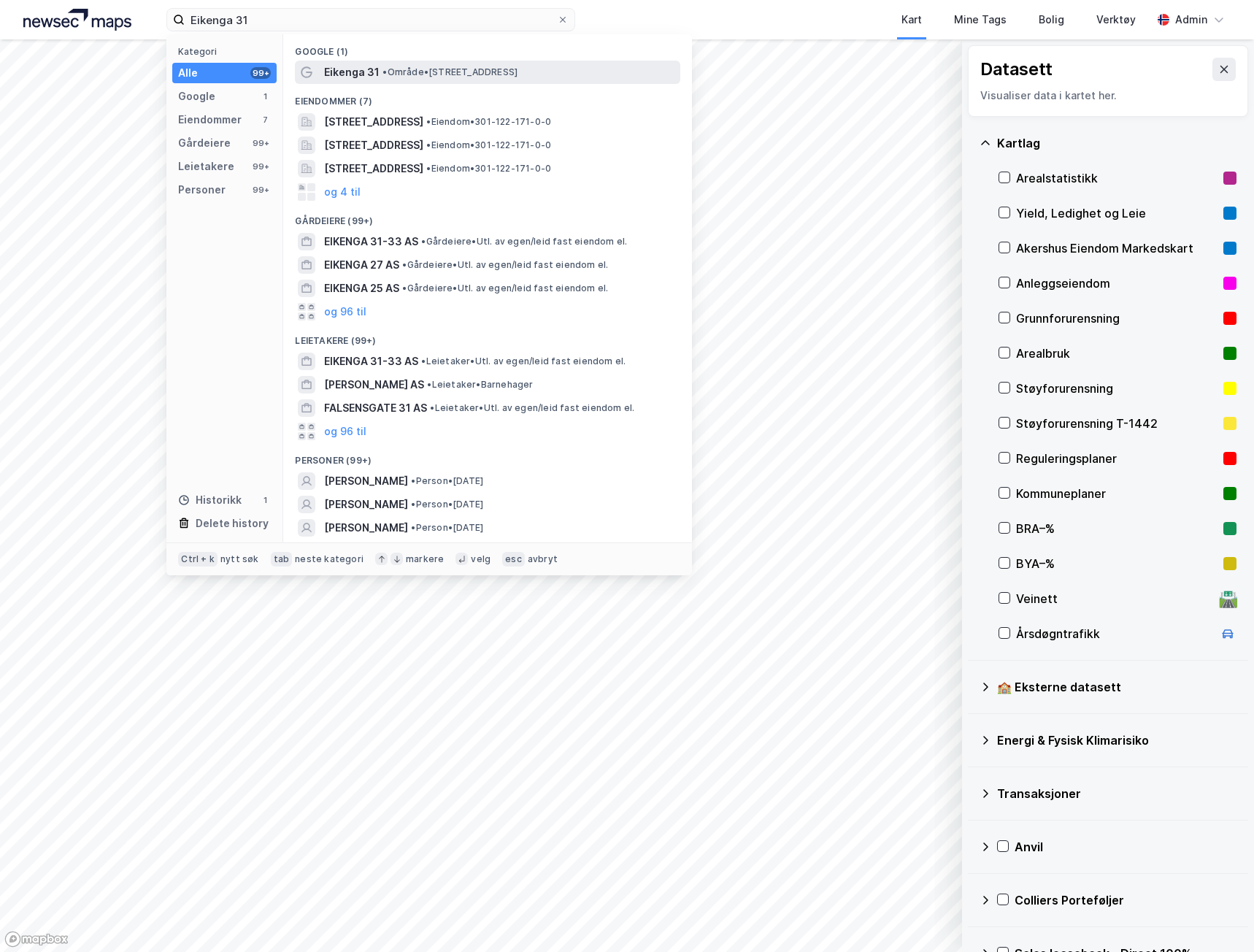
click at [351, 79] on span "Eikenga 31" at bounding box center [351, 72] width 55 height 17
click at [274, 24] on input "Eikenga 31" at bounding box center [370, 20] width 372 height 21
click at [318, 69] on div "Eikenga 31 • Område • [STREET_ADDRESS]" at bounding box center [488, 72] width 385 height 23
click at [276, 25] on input "Eikenga 31" at bounding box center [370, 20] width 372 height 21
click at [316, 117] on div at bounding box center [306, 121] width 17 height 17
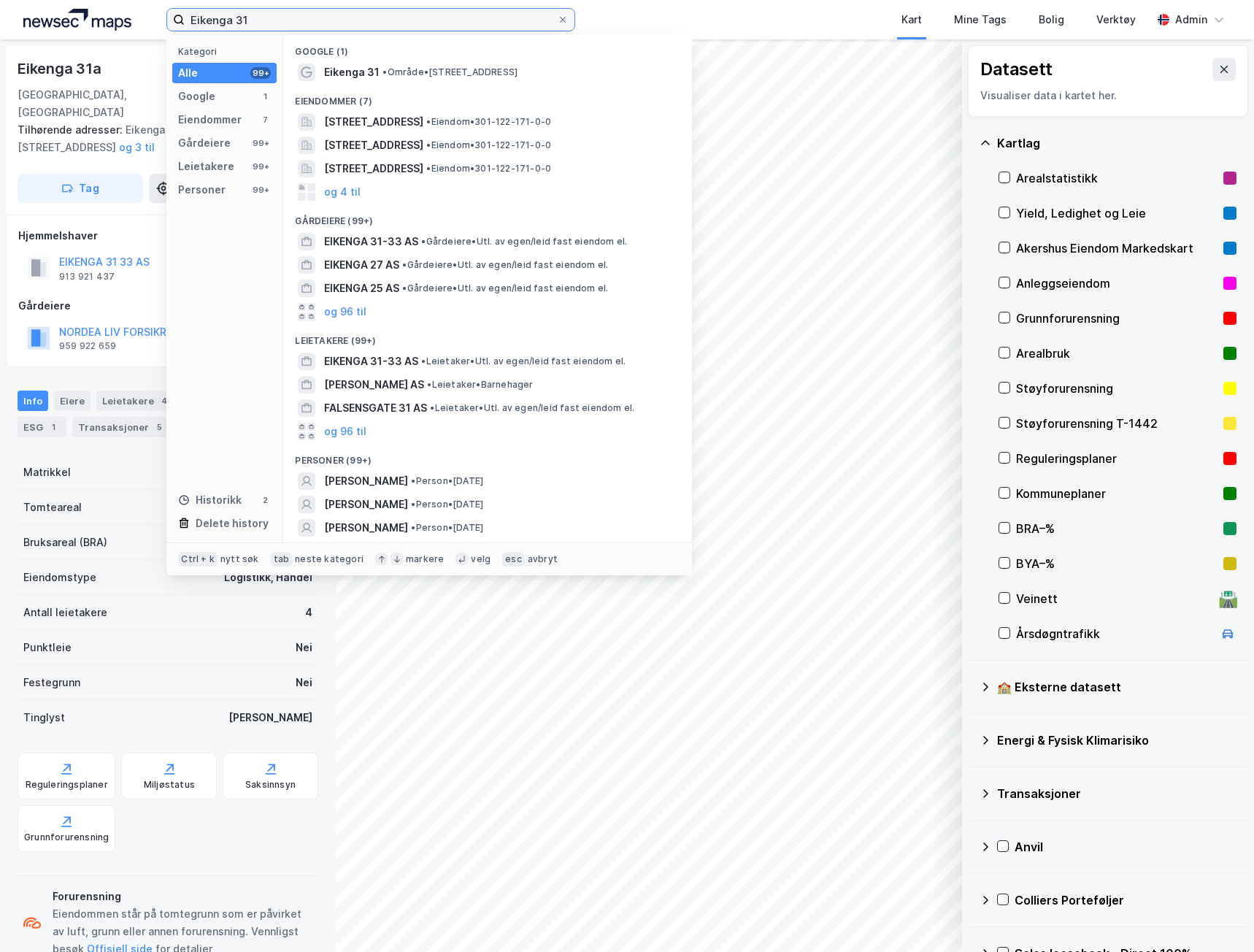
drag, startPoint x: 303, startPoint y: 15, endPoint x: 133, endPoint y: -1, distance: 170.8
click at [133, 0] on html "Eikenga 31 Kategori Alle 99+ Google 1 Eiendommer 7 Gårdeiere 99+ Leietakere 99+…" at bounding box center [627, 476] width 1254 height 952
paste input "[STREET_ADDRESS]"
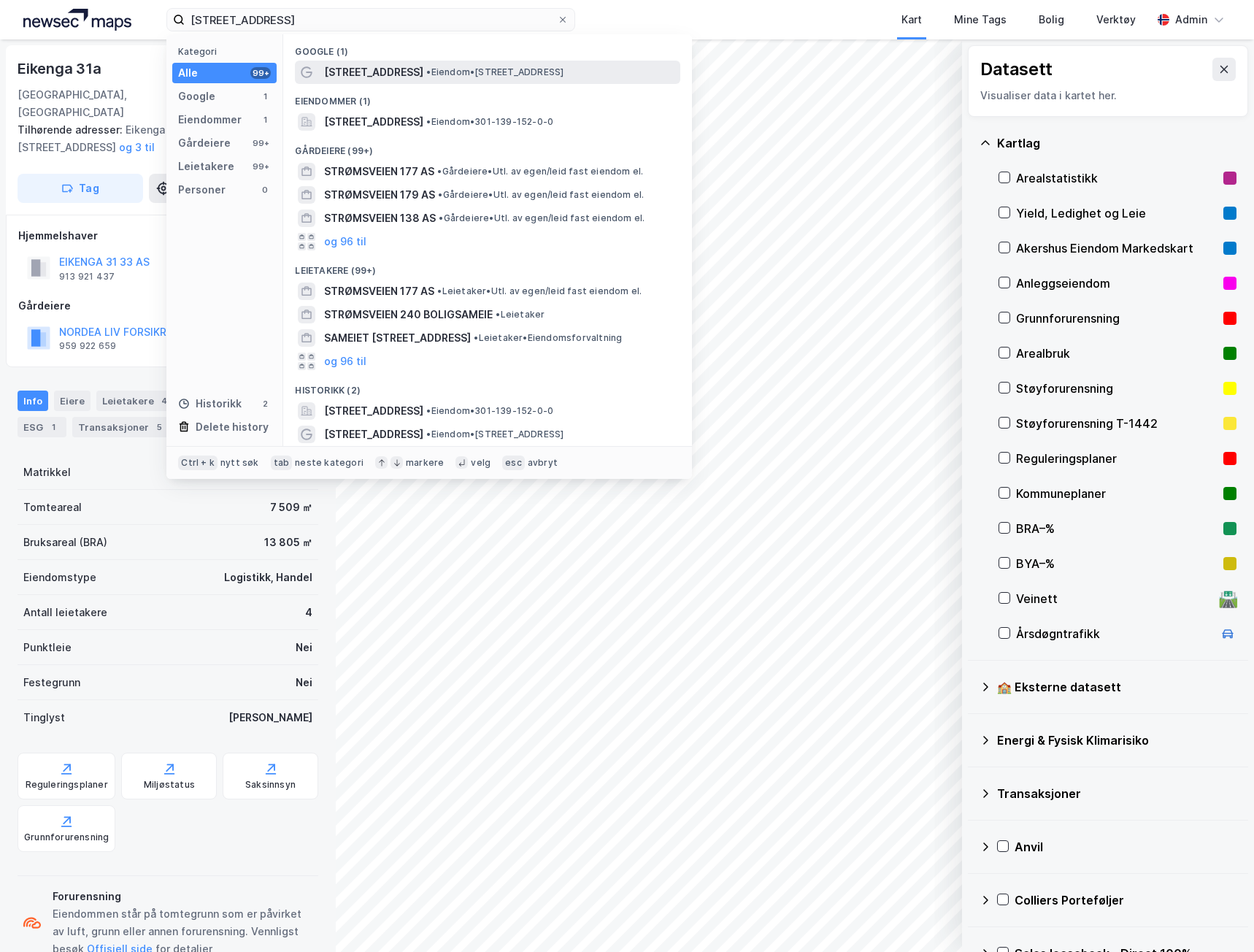
click at [378, 64] on span "[STREET_ADDRESS]" at bounding box center [374, 72] width 99 height 17
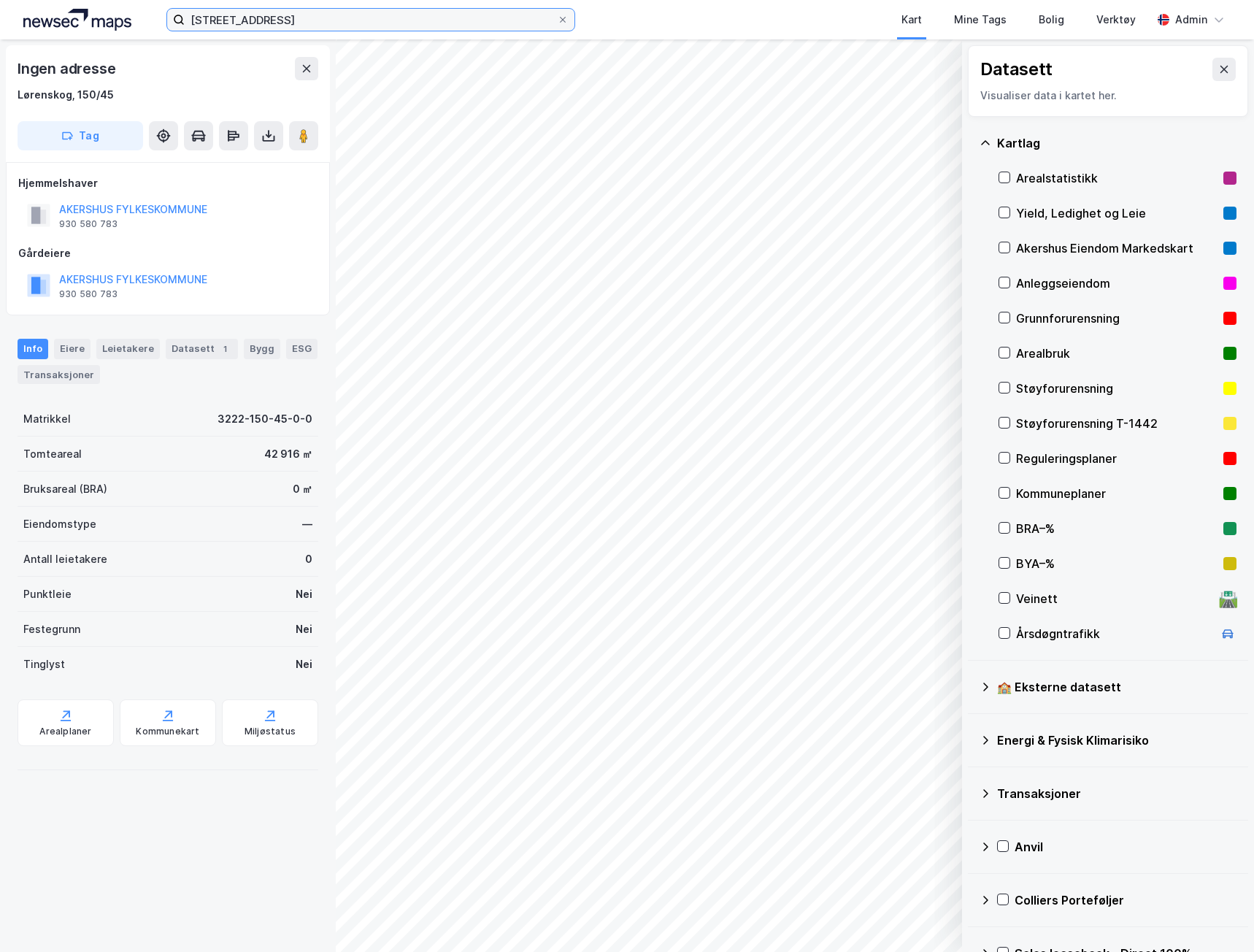
click at [379, 26] on input "[STREET_ADDRESS]" at bounding box center [370, 20] width 372 height 21
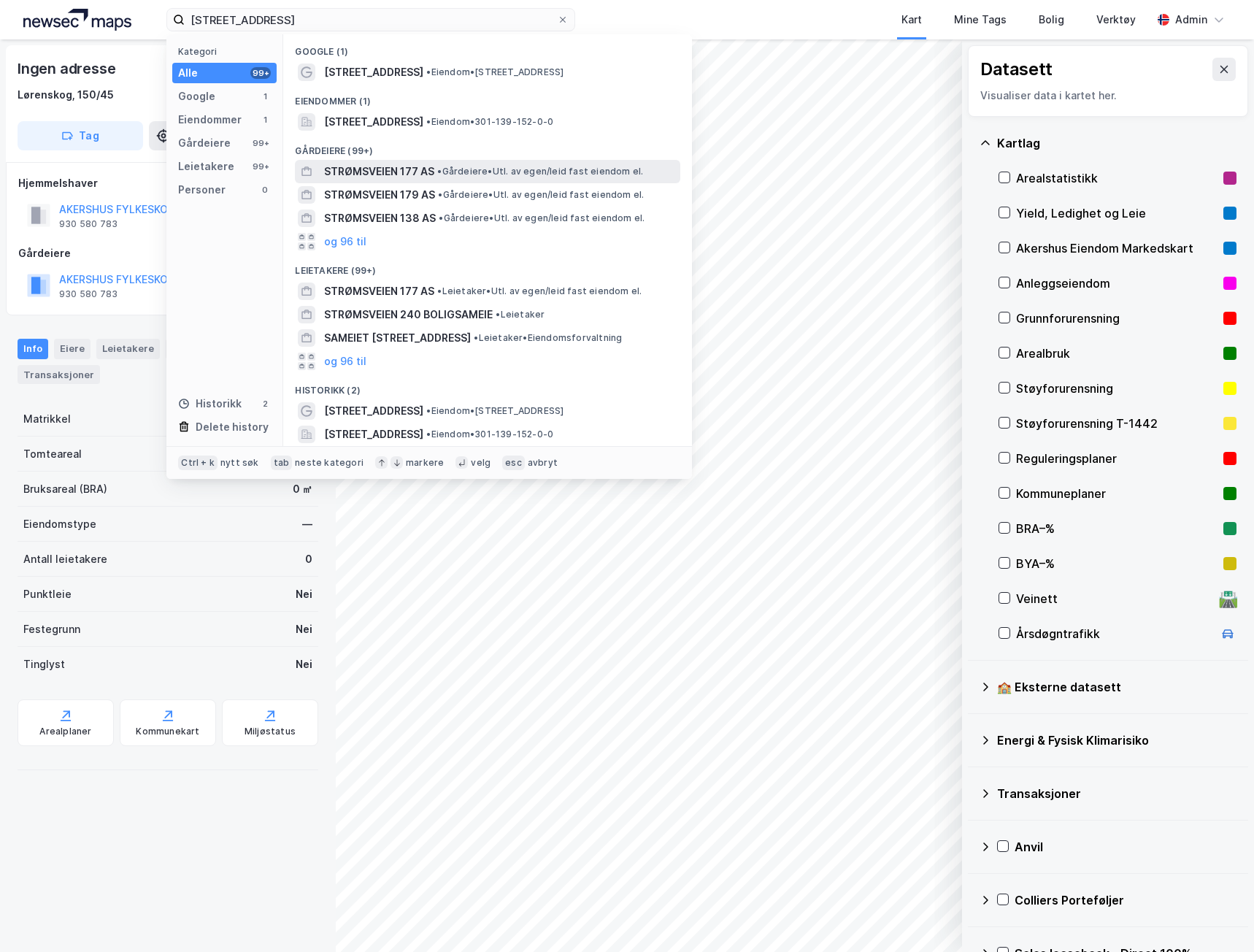
click at [373, 174] on span "STRØMSVEIEN 177 AS" at bounding box center [379, 171] width 110 height 17
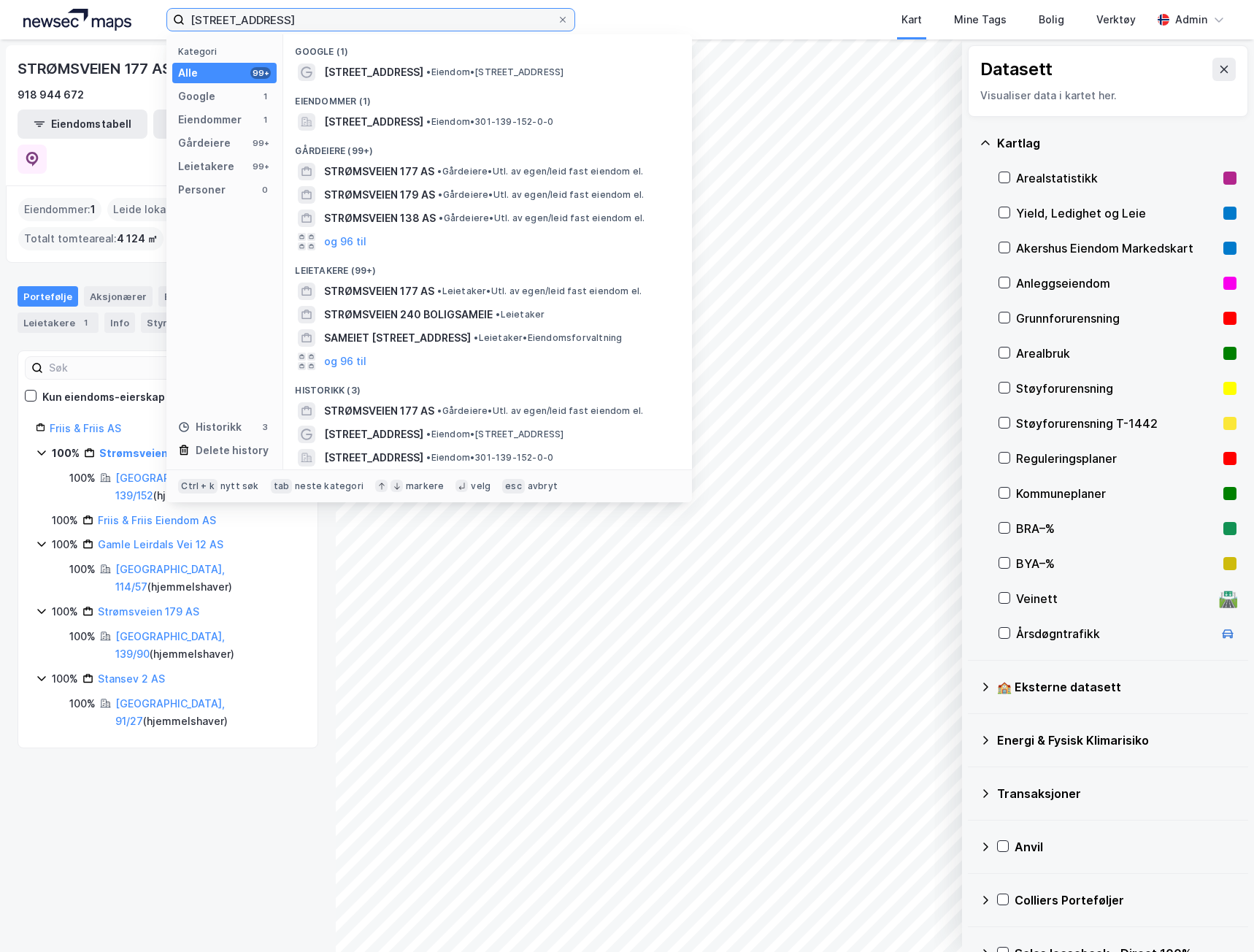
drag, startPoint x: 300, startPoint y: 20, endPoint x: 2, endPoint y: 1, distance: 298.6
click at [2, 1] on div "Strømsveien 177 Kategori Alle 99+ Google 1 Eiendommer 1 Gårdeiere 99+ Leietaker…" at bounding box center [627, 20] width 1254 height 40
paste input "Gamle Leirdalsvei 12"
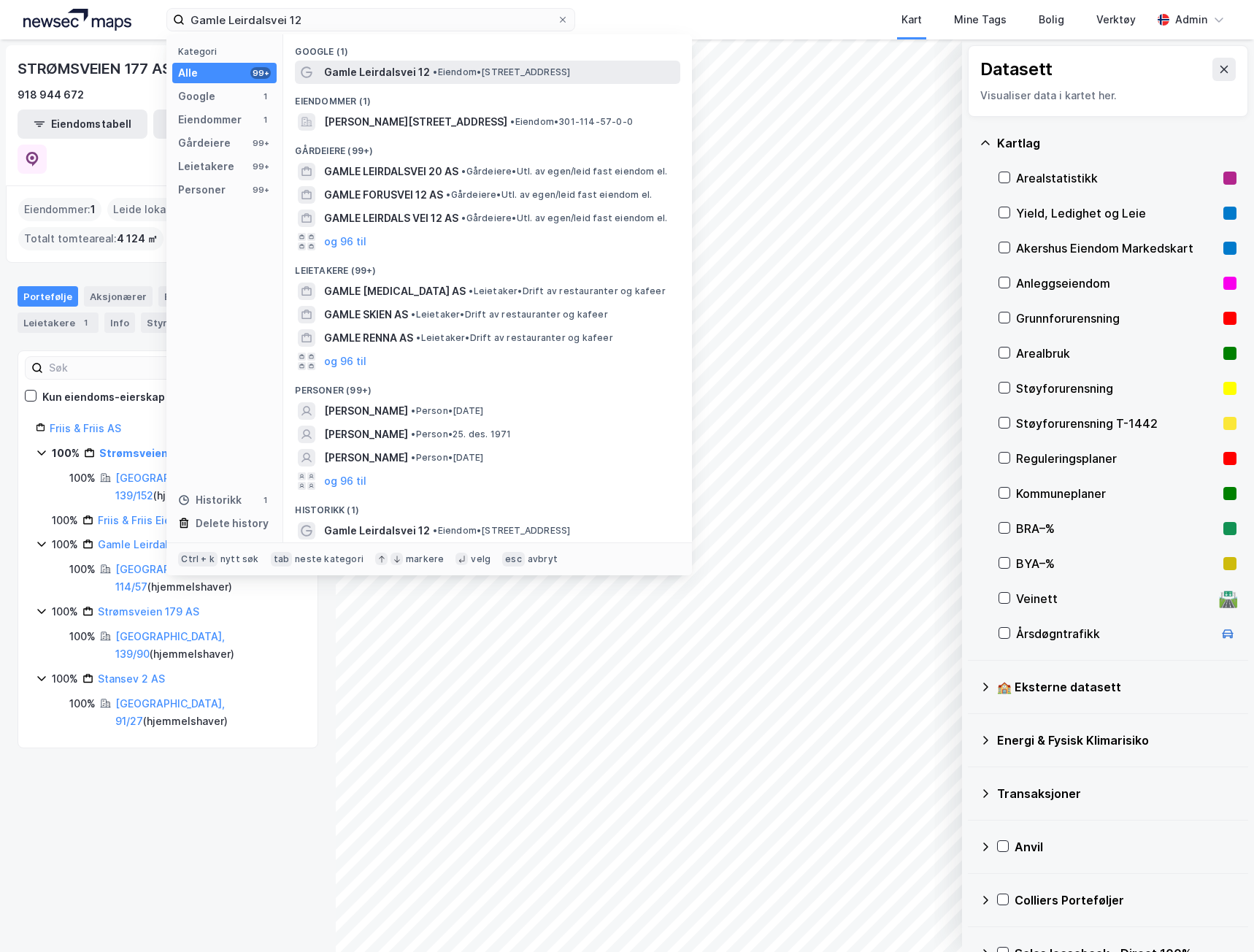
click at [383, 69] on span "Gamle Leirdalsvei 12" at bounding box center [377, 72] width 106 height 17
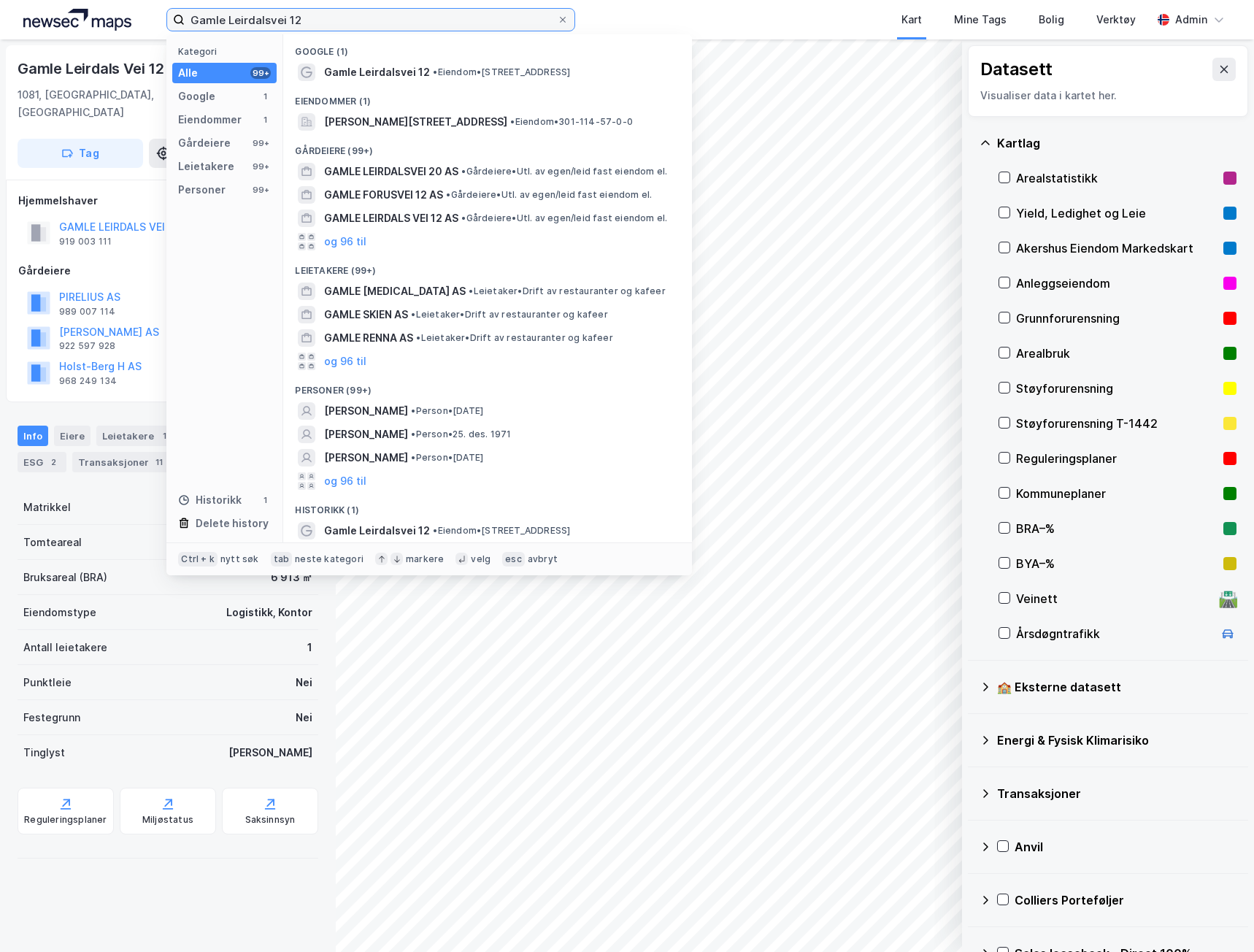
drag, startPoint x: 353, startPoint y: 29, endPoint x: 91, endPoint y: 10, distance: 262.7
click at [91, 10] on div "Gamle Leirdalsvei 12 Kategori Alle 99+ Google 1 Eiendommer 1 Gårdeiere 99+ Leie…" at bounding box center [627, 20] width 1254 height 40
paste input "Østre Aker vei 206"
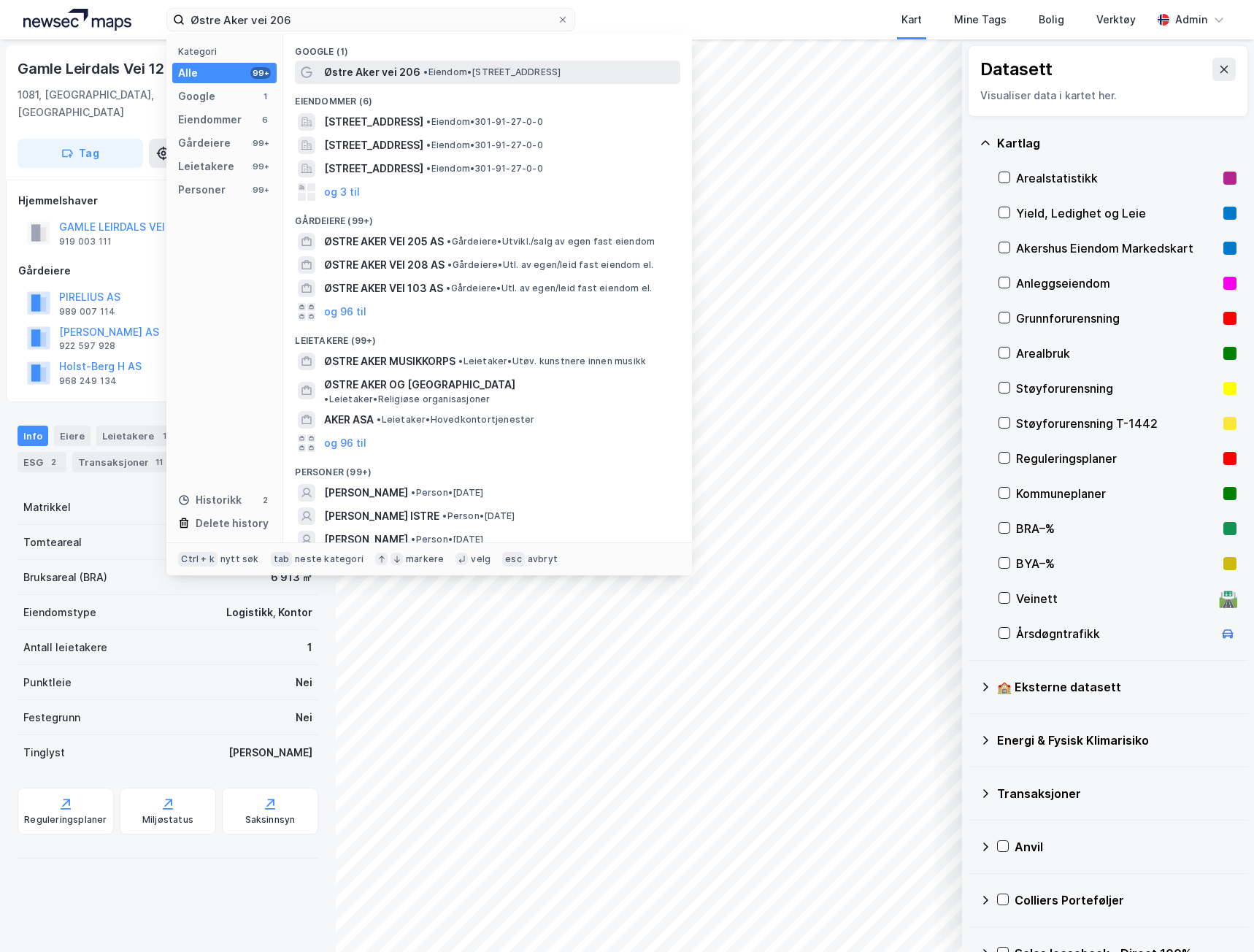
click at [342, 78] on span "Østre Aker vei 206" at bounding box center [372, 72] width 97 height 17
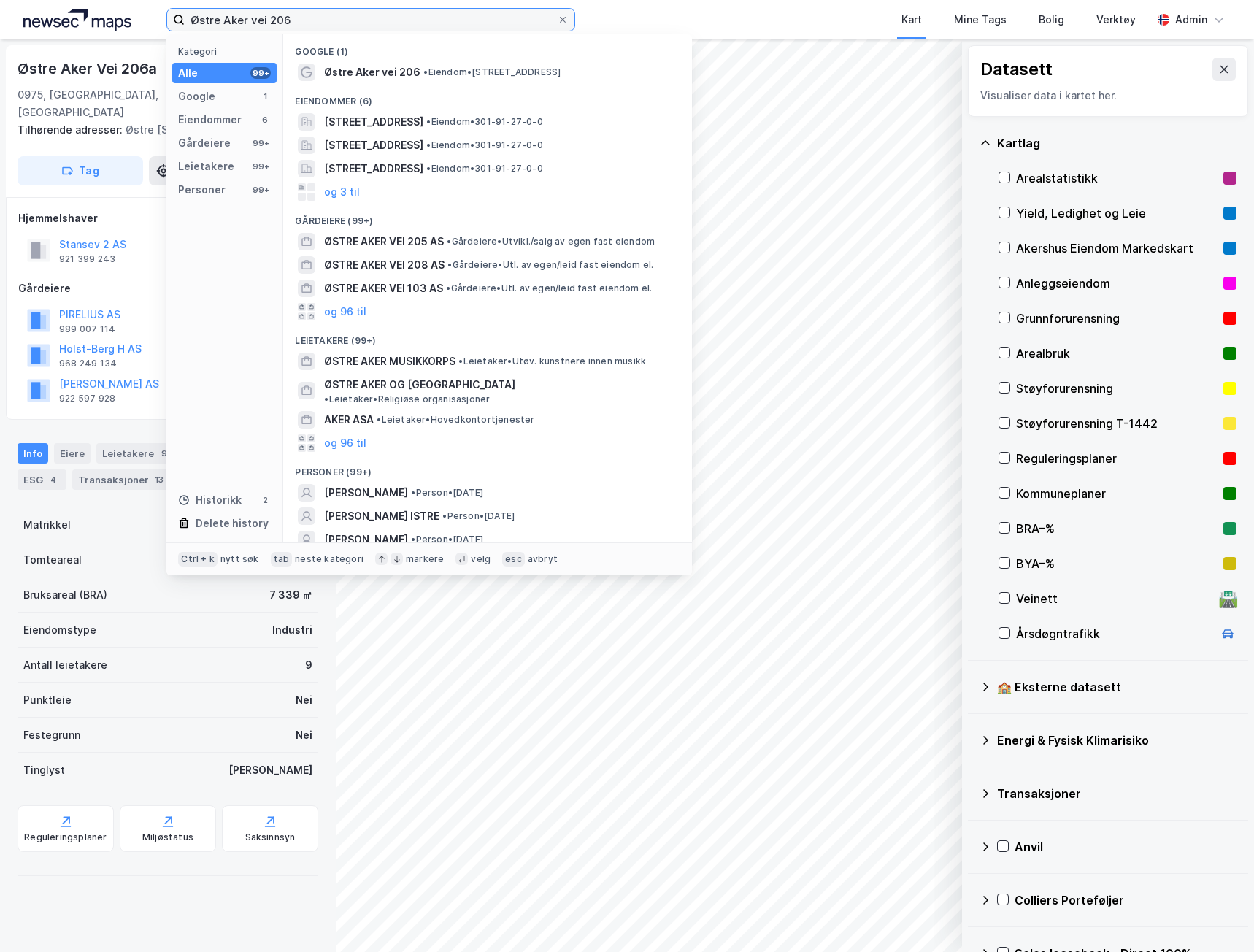
click at [319, 22] on input "Østre Aker vei 206" at bounding box center [370, 20] width 372 height 21
click at [328, 239] on span "ØSTRE AKER VEI 205 AS" at bounding box center [384, 241] width 120 height 17
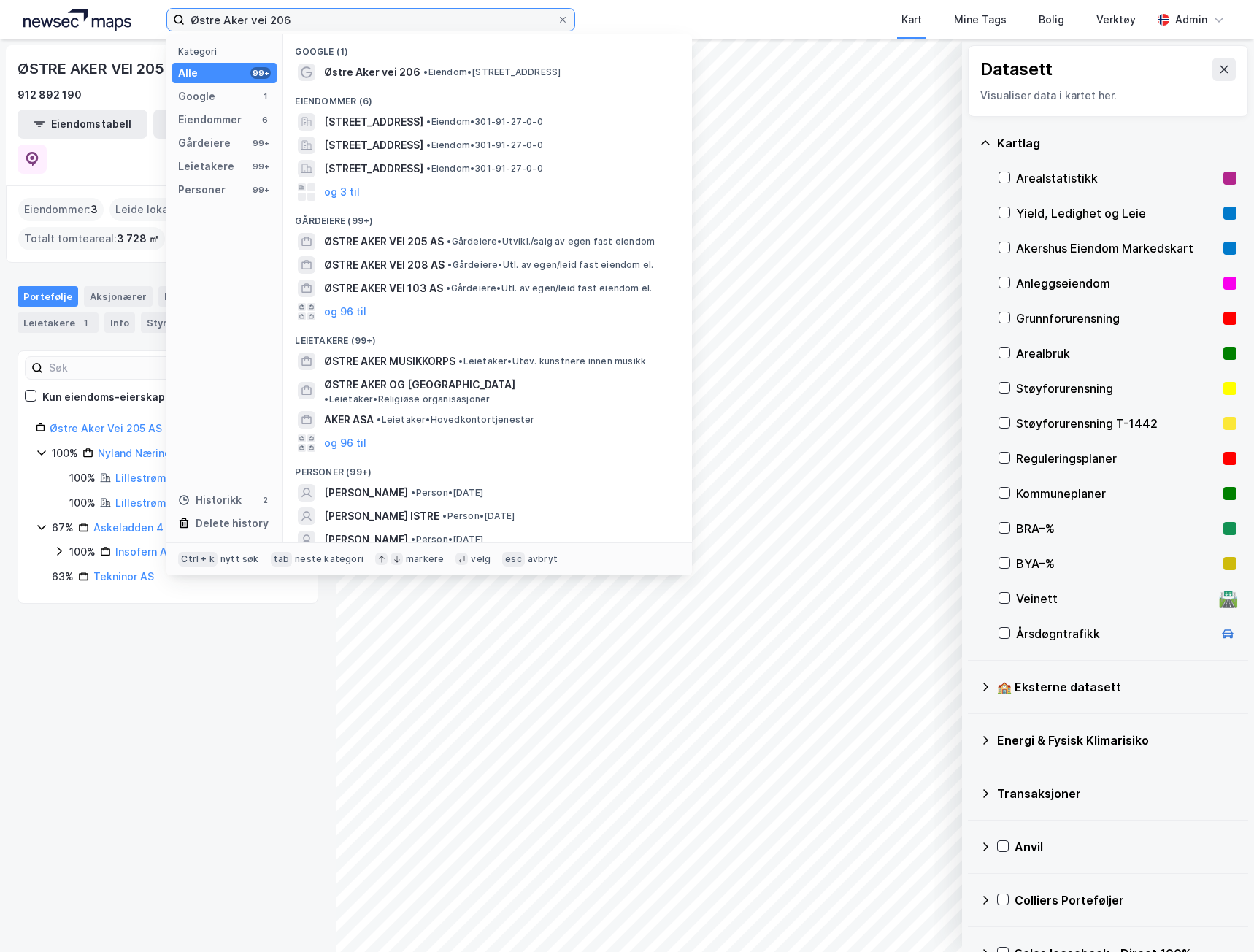
click at [290, 16] on input "Østre Aker vei 206" at bounding box center [370, 20] width 372 height 21
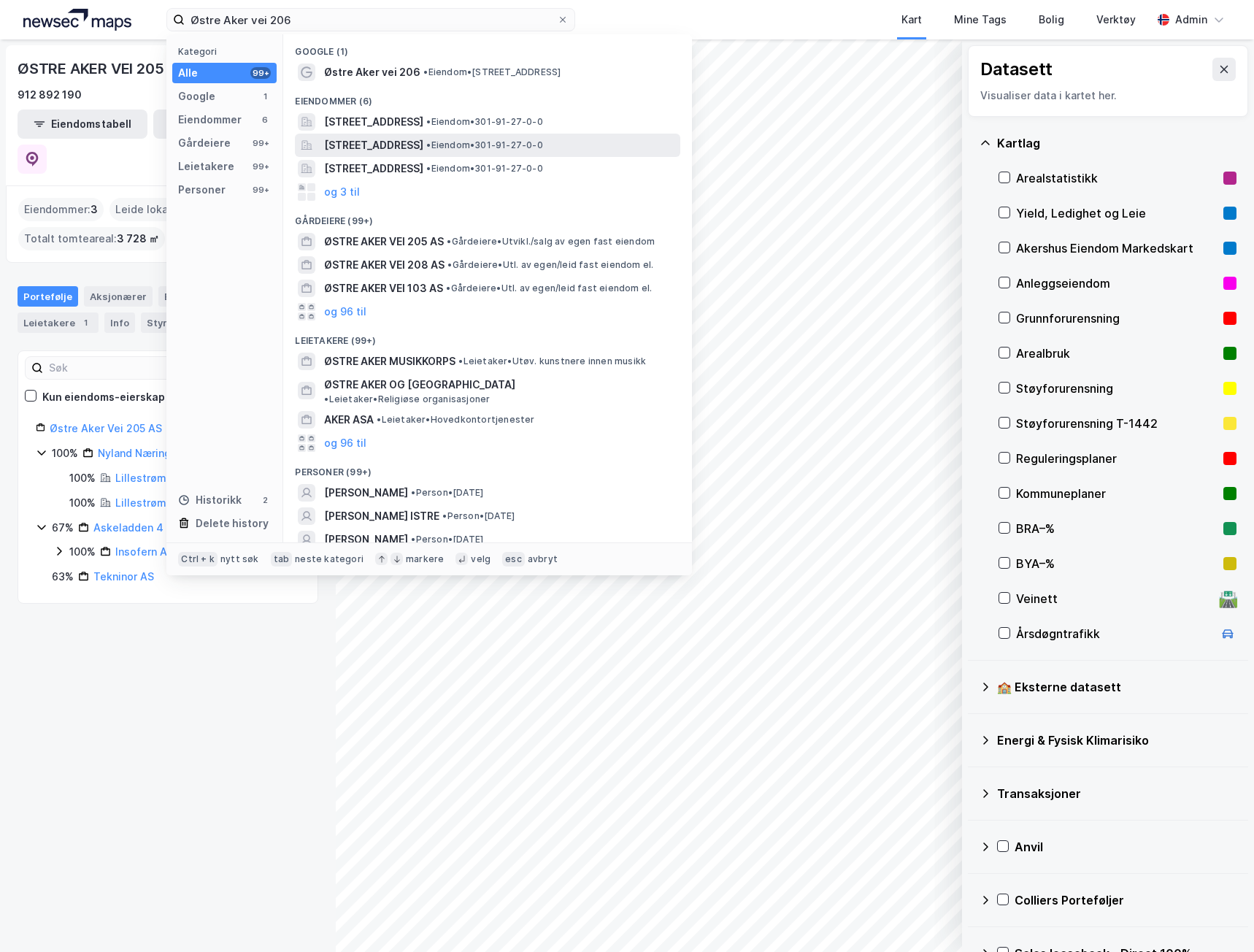
click at [335, 153] on span "[STREET_ADDRESS]" at bounding box center [374, 145] width 99 height 17
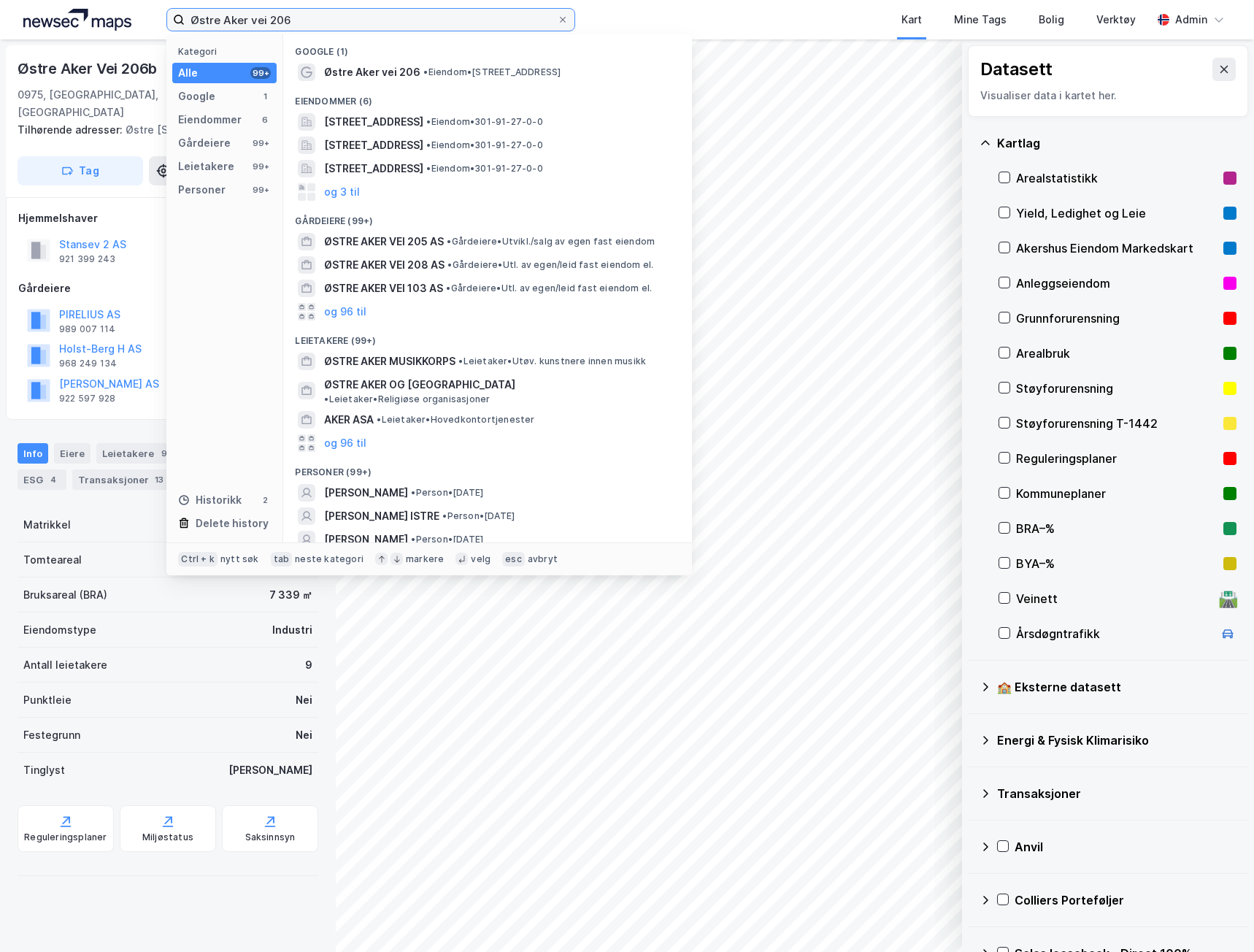
drag, startPoint x: 300, startPoint y: 18, endPoint x: -1, endPoint y: -7, distance: 302.0
click at [0, 0] on html "Østre Aker vei 206 Kategori Alle 99+ Google 1 Eiendommer 6 Gårdeiere 99+ Leieta…" at bounding box center [627, 476] width 1254 height 952
paste input "Stanseveien 27"
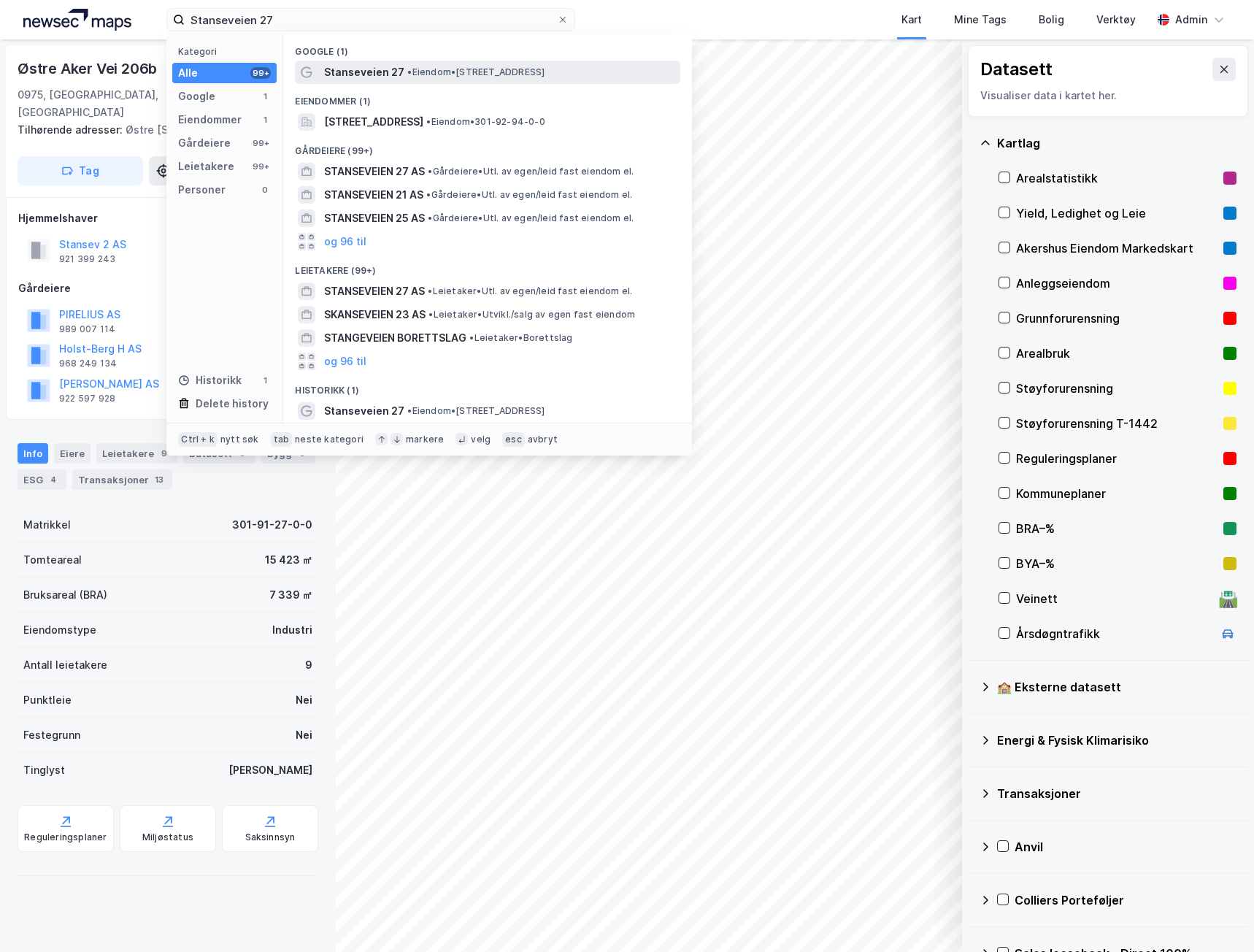
click at [402, 74] on div "Stanseveien 27 • Eiendom • [STREET_ADDRESS]" at bounding box center [500, 72] width 353 height 17
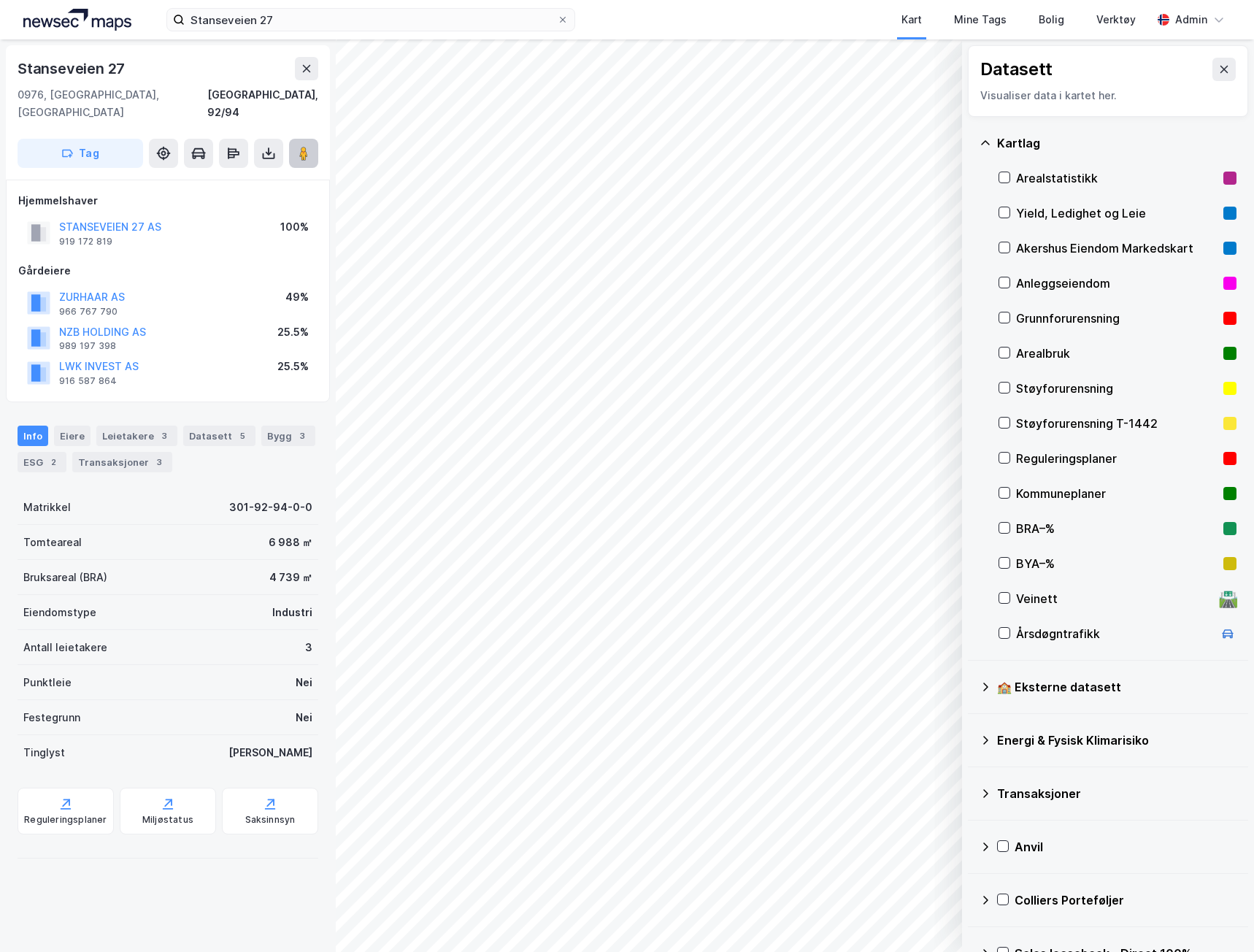
click at [293, 139] on button at bounding box center [303, 153] width 29 height 29
click at [126, 426] on div "Leietakere 3" at bounding box center [137, 436] width 81 height 21
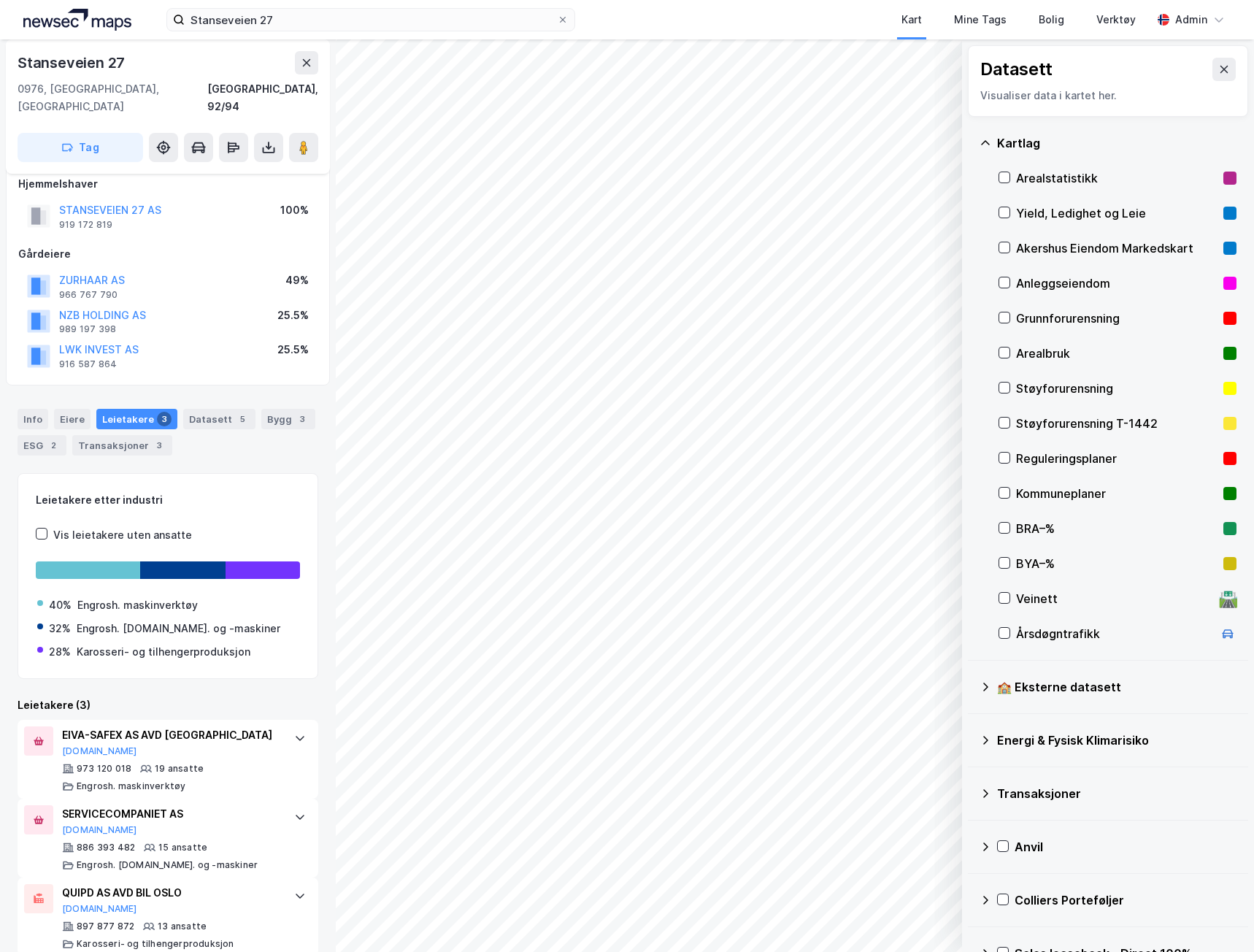
scroll to position [21, 0]
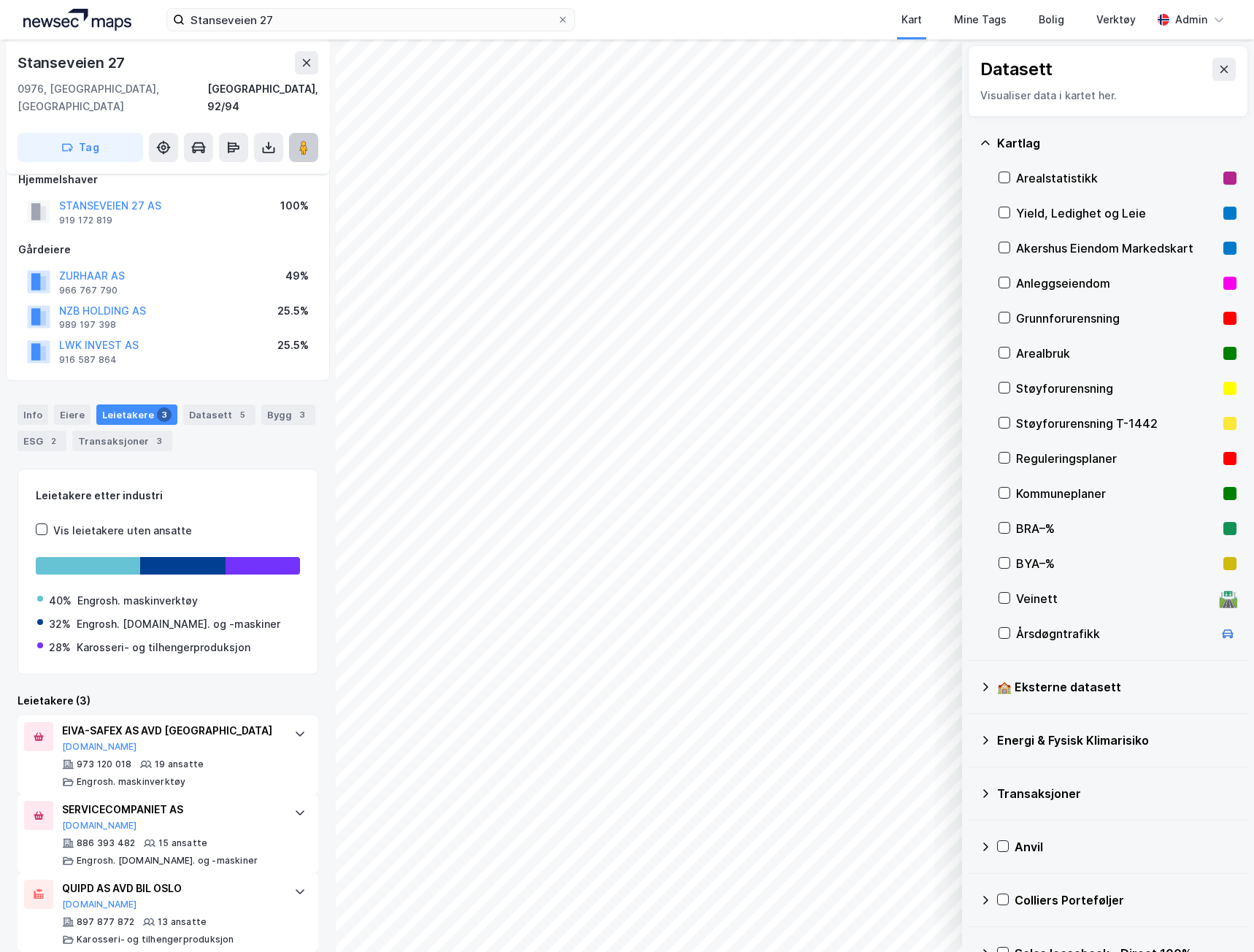
click at [303, 140] on image at bounding box center [303, 148] width 9 height 15
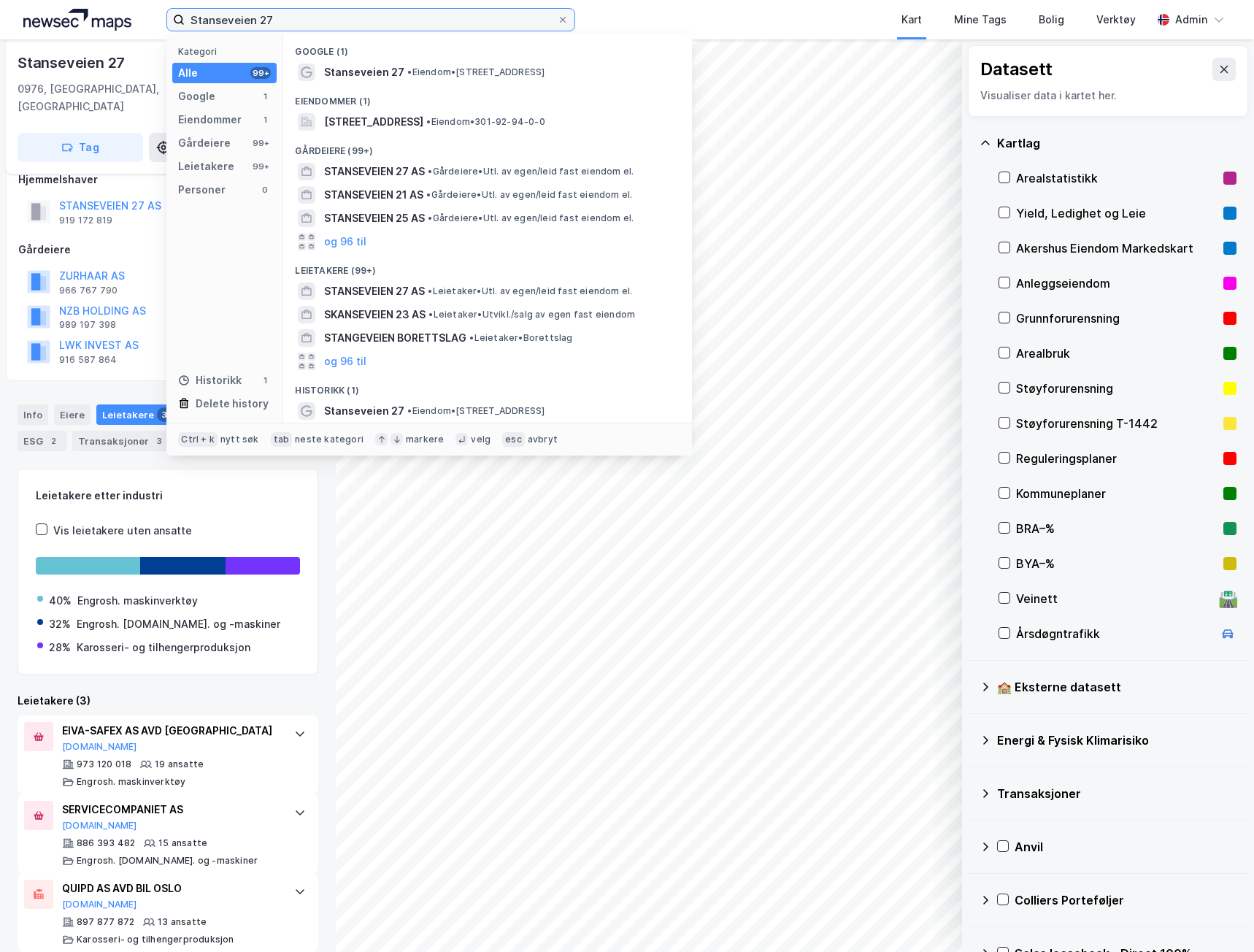
drag, startPoint x: 295, startPoint y: 15, endPoint x: 136, endPoint y: 3, distance: 159.5
click at [140, 3] on div "Stanseveien 27 Kategori Alle 99+ Google 1 Eiendommer 1 Gårdeiere 99+ Leietakere…" at bounding box center [627, 20] width 1254 height 40
paste input "[DEMOGRAPHIC_DATA][STREET_ADDRESS]"
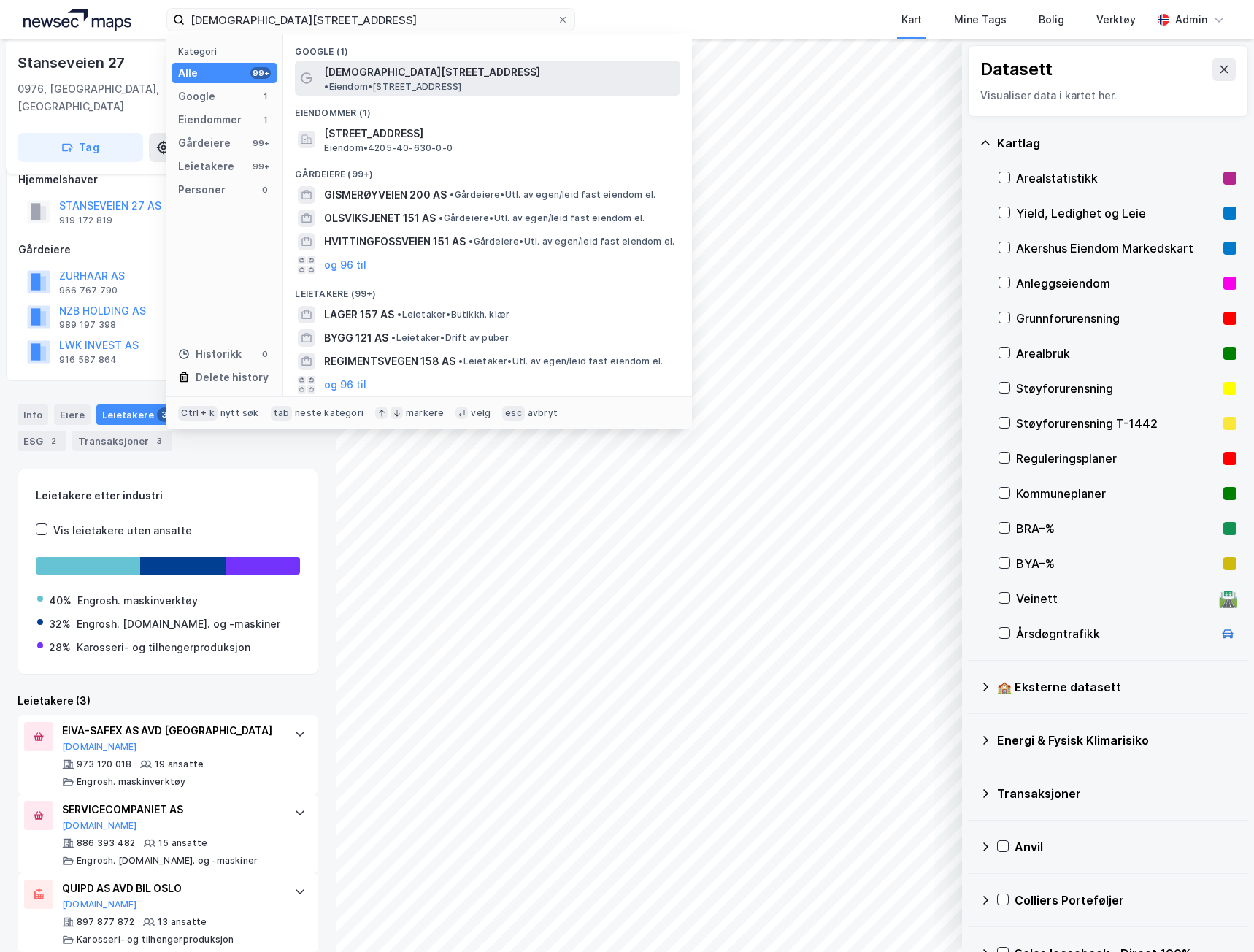
click at [417, 72] on span "[DEMOGRAPHIC_DATA][STREET_ADDRESS]" at bounding box center [432, 72] width 216 height 17
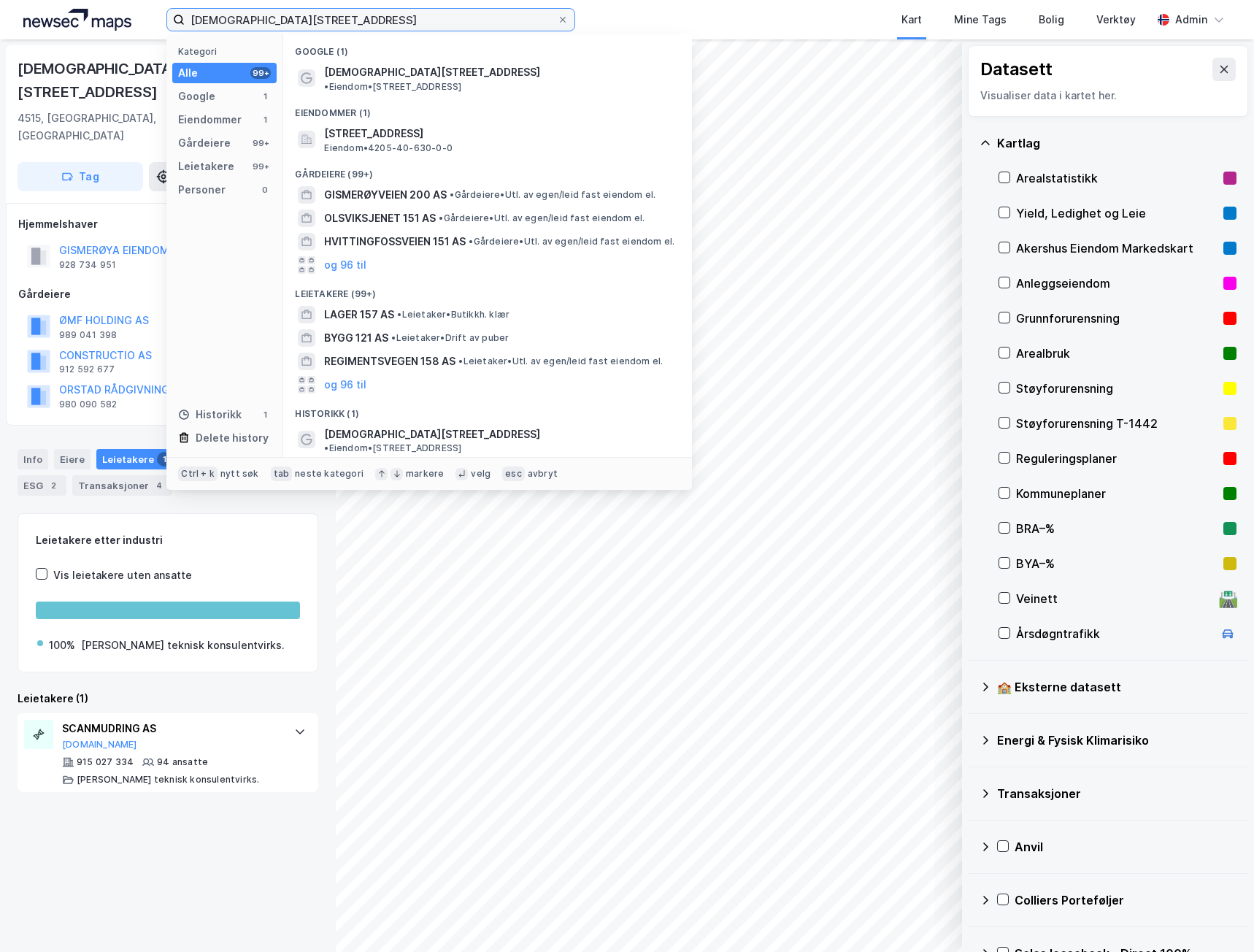
drag, startPoint x: 316, startPoint y: 26, endPoint x: 41, endPoint y: -8, distance: 277.1
click at [41, 0] on html "[STREET_ADDRESS] Kategori Alle 99+ Google 1 Eiendommer 1 Gårdeiere 99+ Leietake…" at bounding box center [627, 476] width 1254 height 952
paste input "[STREET_ADDRESS]"
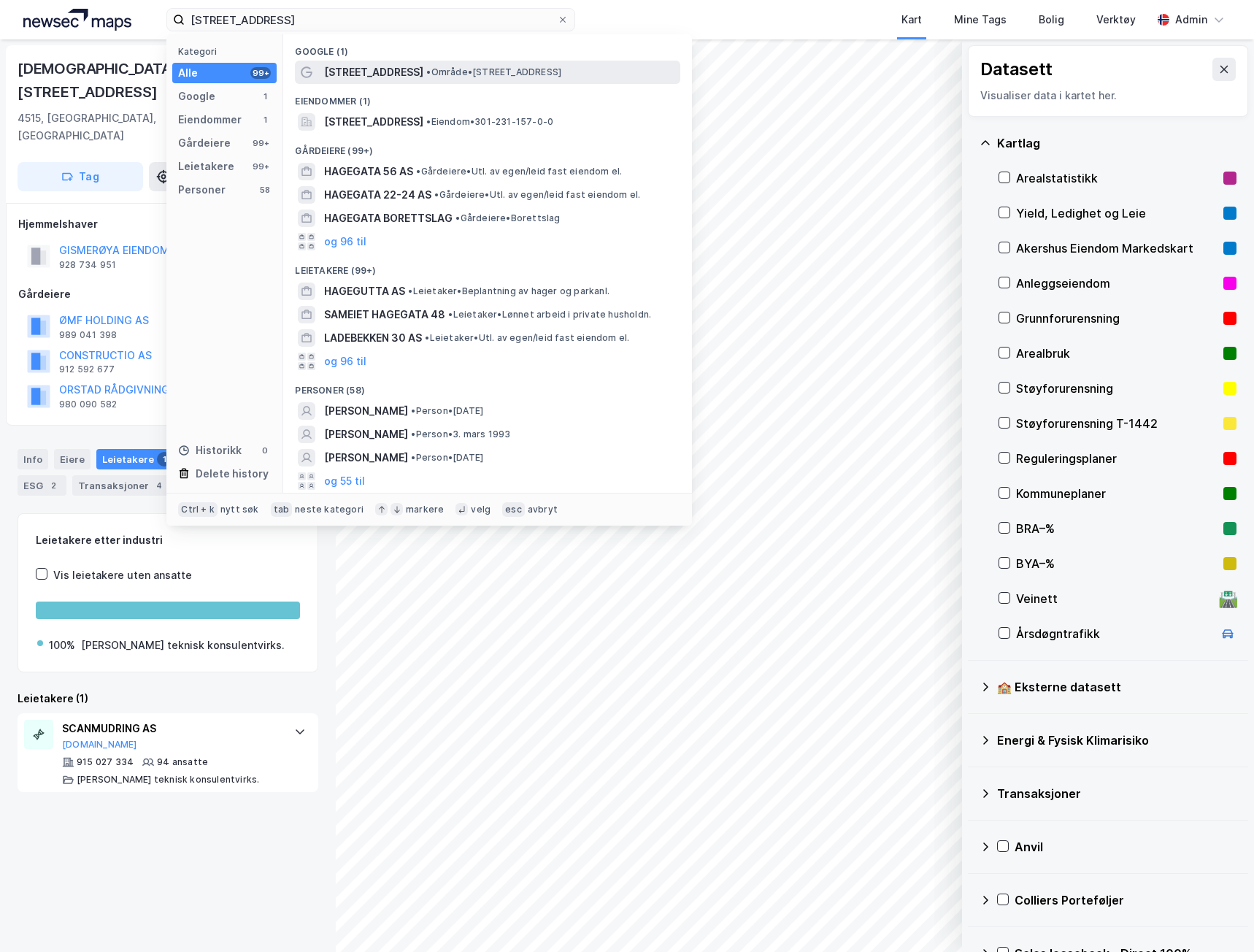
click at [362, 79] on span "[STREET_ADDRESS]" at bounding box center [374, 72] width 99 height 17
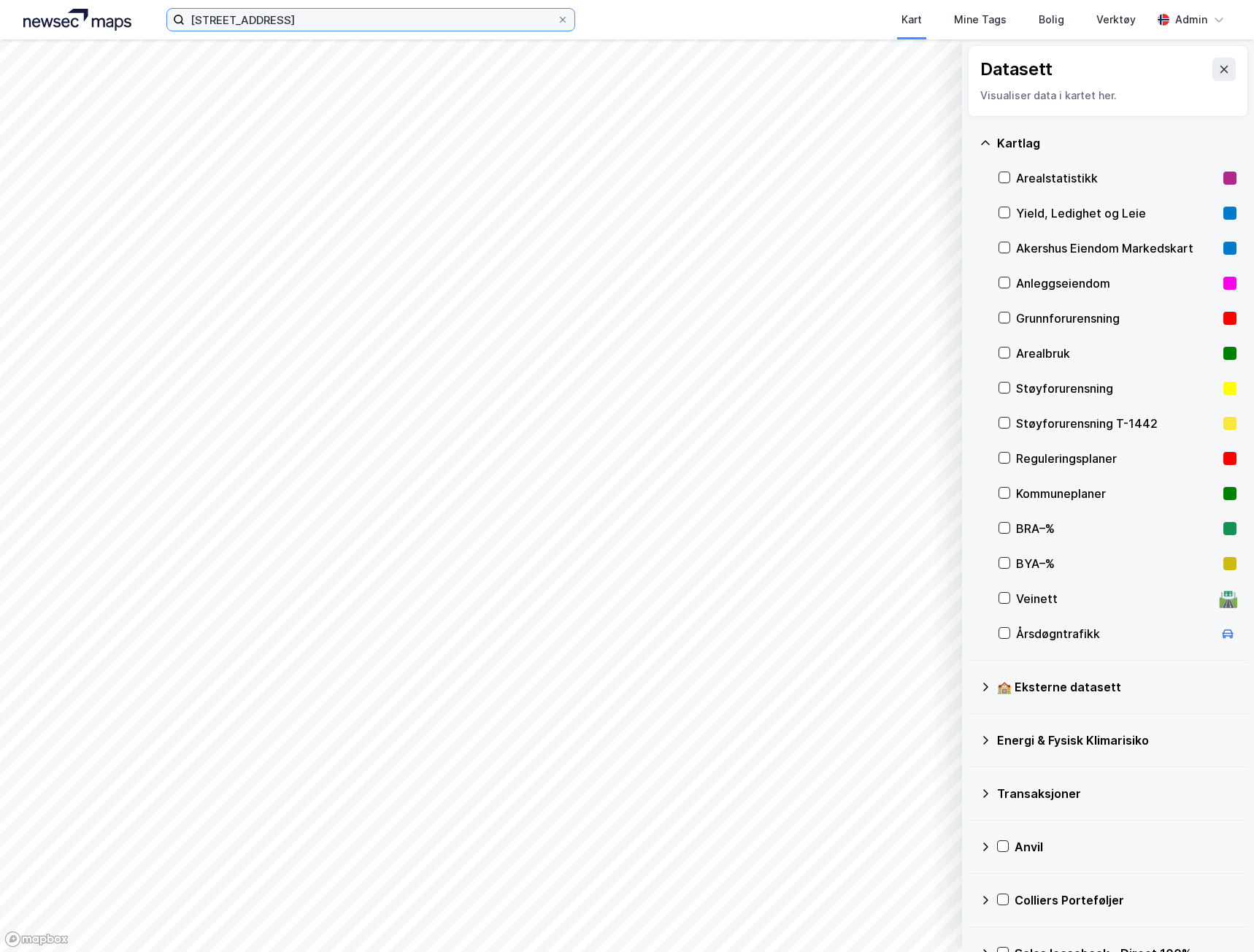
click at [317, 24] on input "[STREET_ADDRESS]" at bounding box center [370, 20] width 372 height 21
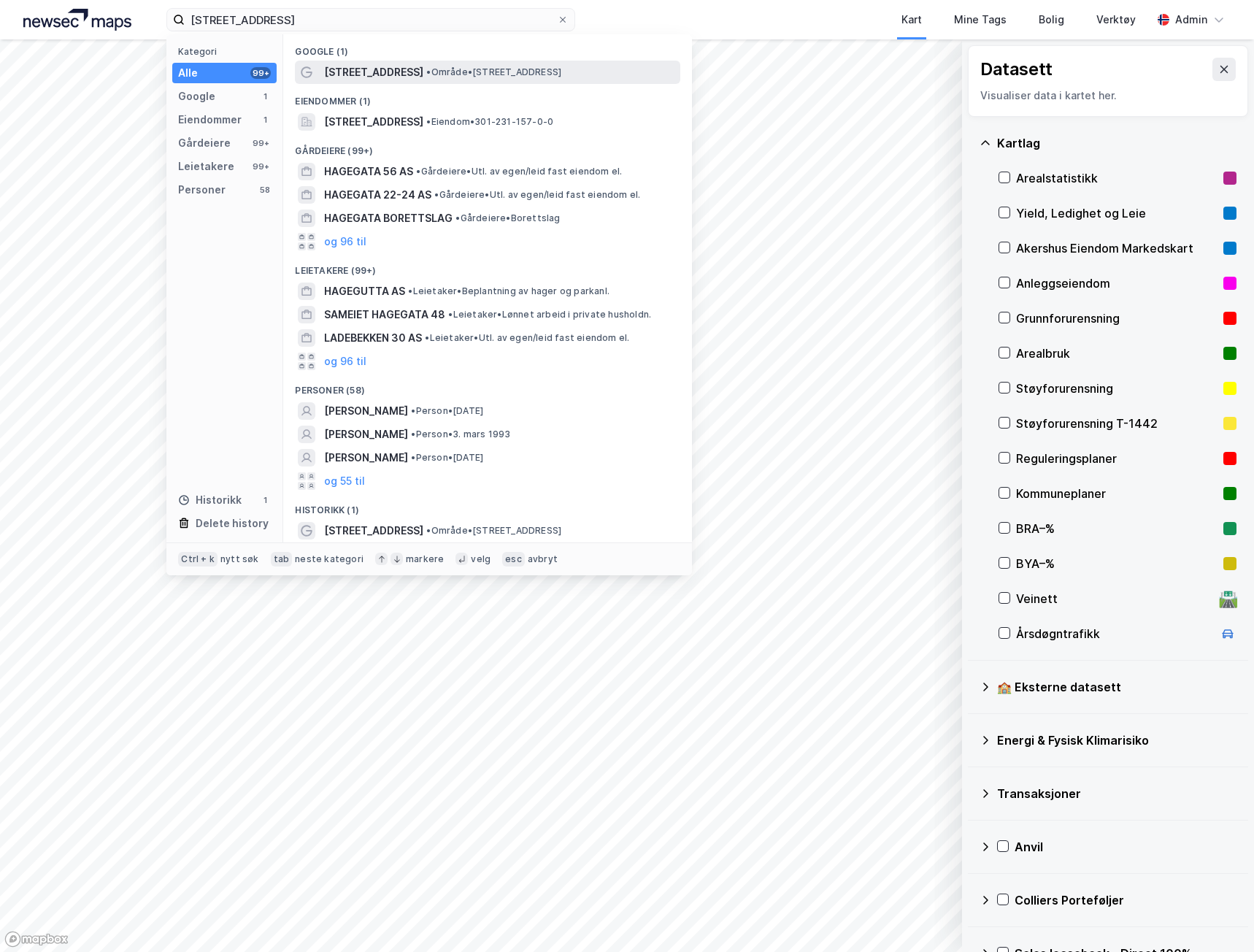
click at [427, 67] on span "• Område • [STREET_ADDRESS]" at bounding box center [493, 72] width 135 height 12
drag, startPoint x: 263, startPoint y: 19, endPoint x: 71, endPoint y: -2, distance: 193.1
click at [71, 0] on html "[STREET_ADDRESS] Kategori Alle 99+ Google 1 Eiendommer 1 Gårdeiere 99+ Leietake…" at bounding box center [627, 476] width 1254 height 952
paste input "Kongsgaten 1"
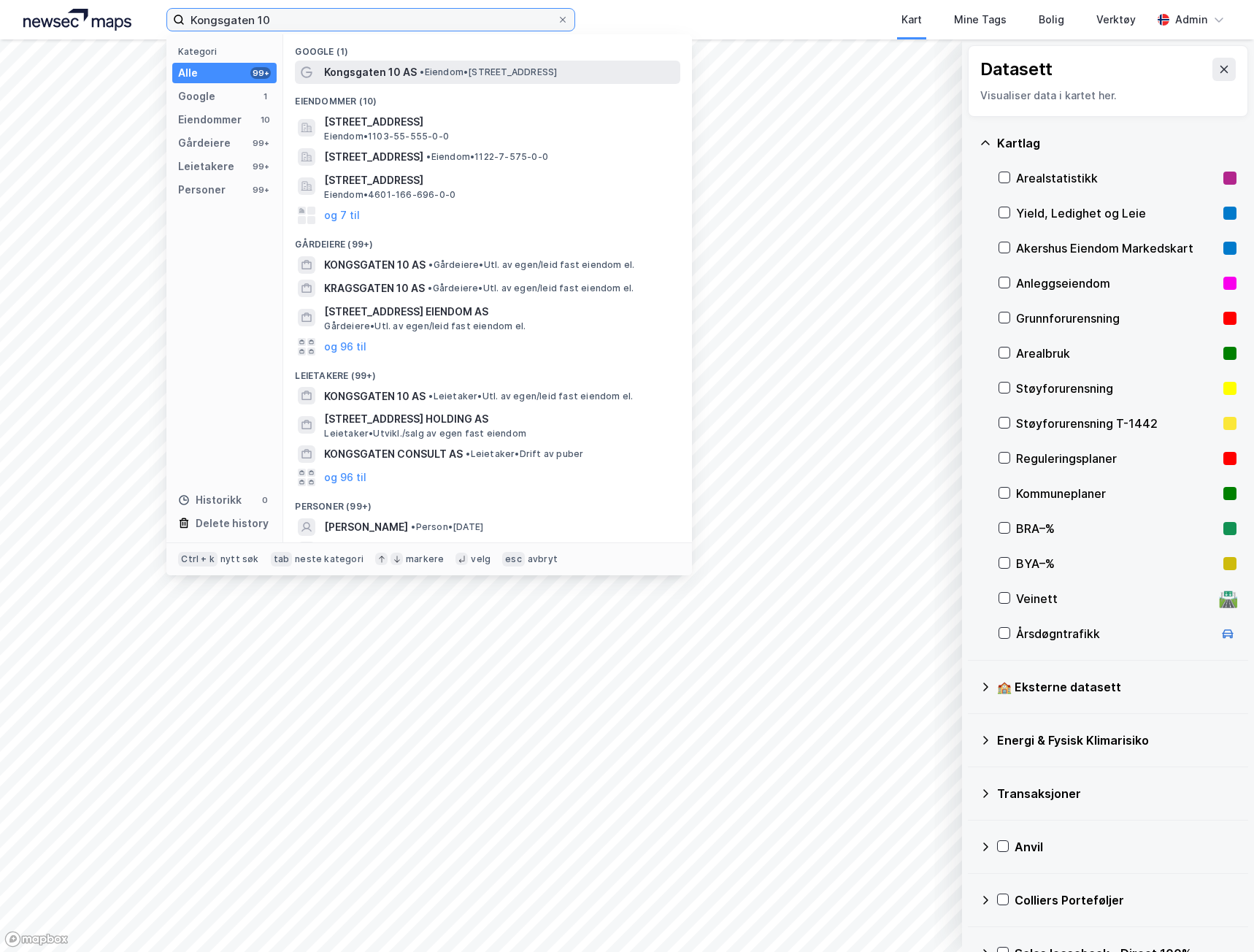
type input "Kongsgaten 10"
click at [341, 72] on span "Kongsgaten 10 AS" at bounding box center [370, 72] width 93 height 17
